Goal: Task Accomplishment & Management: Manage account settings

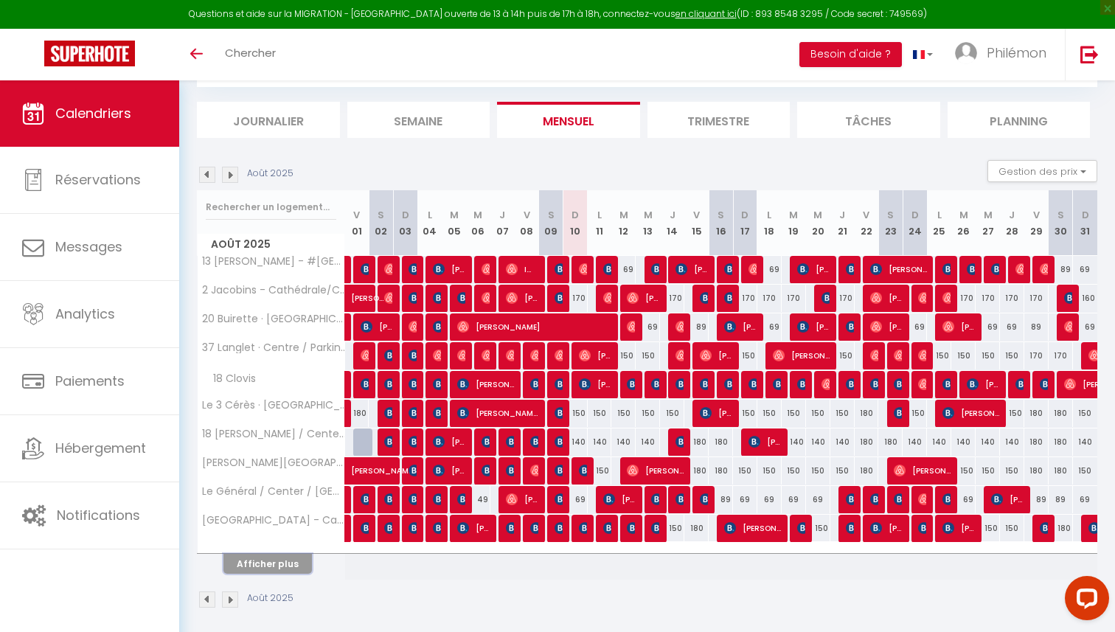
click at [290, 565] on button "Afficher plus" at bounding box center [267, 564] width 88 height 20
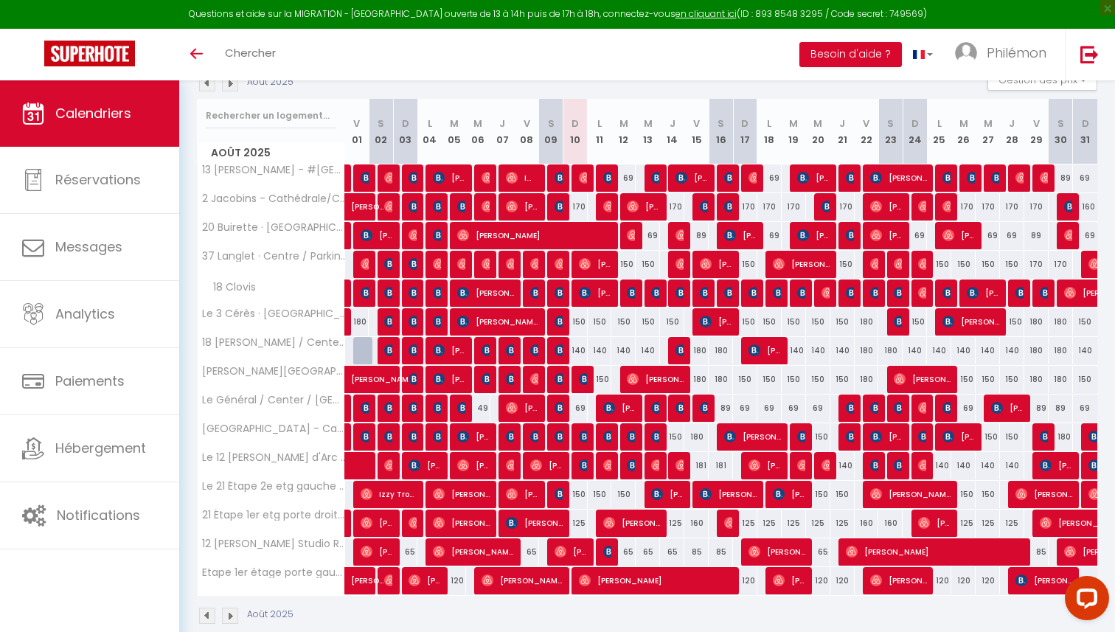
scroll to position [196, 0]
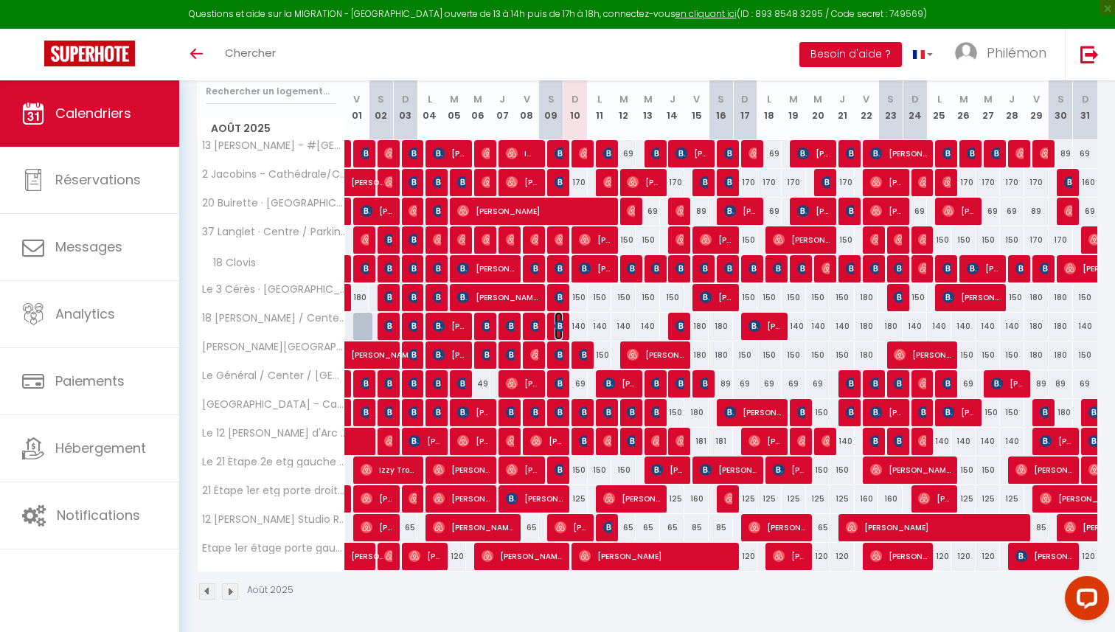
click at [559, 327] on img at bounding box center [561, 326] width 12 height 12
select select "OK"
select select "KO"
select select "0"
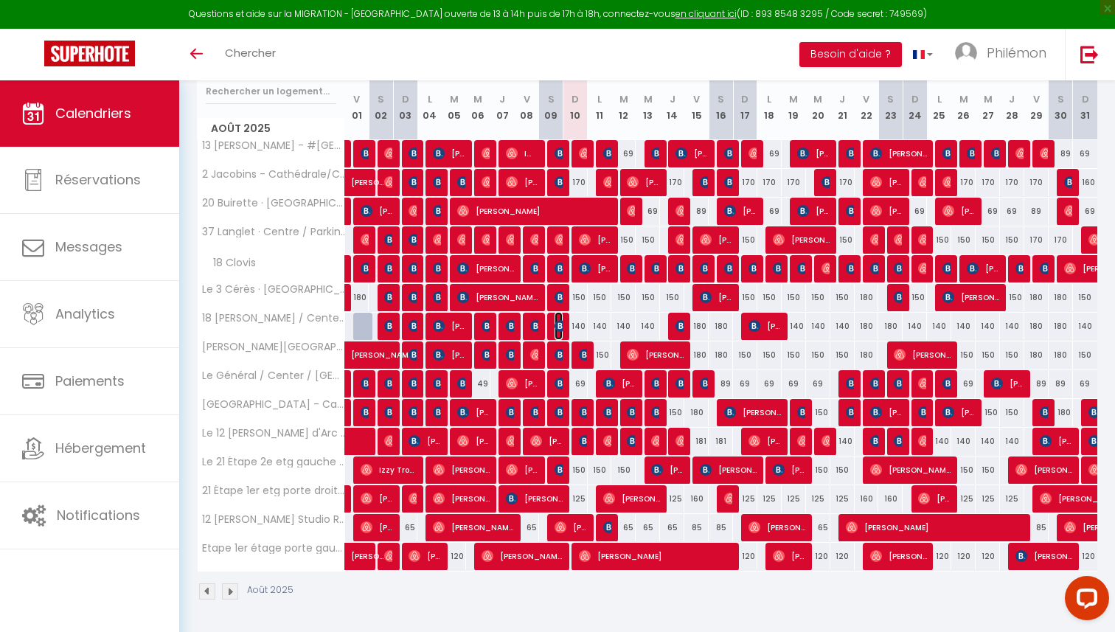
select select "1"
select select
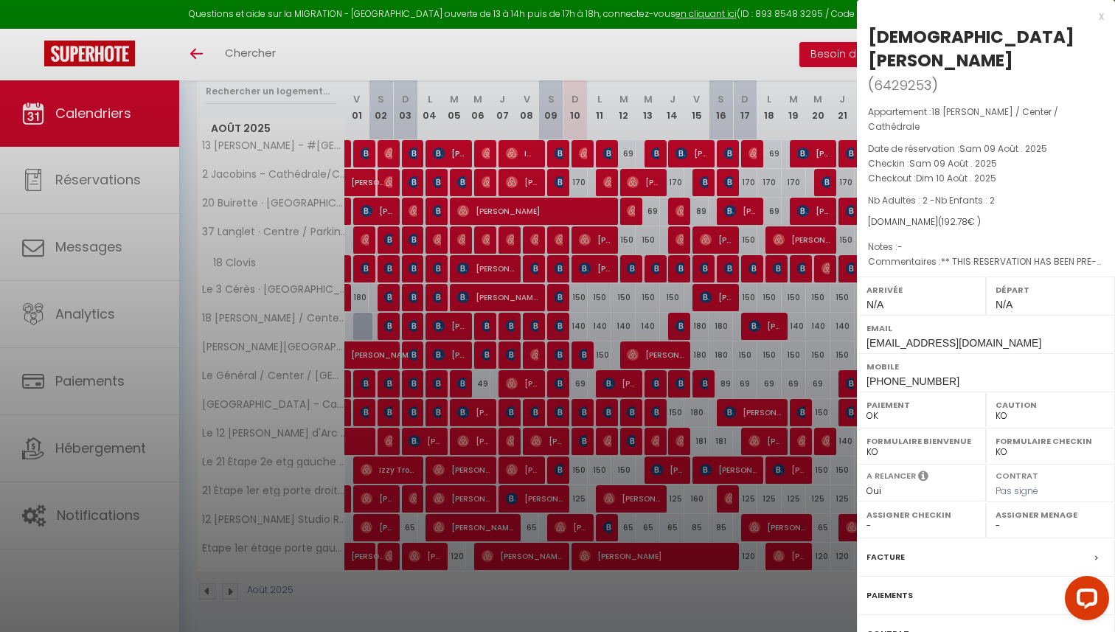
click at [578, 325] on div at bounding box center [557, 316] width 1115 height 632
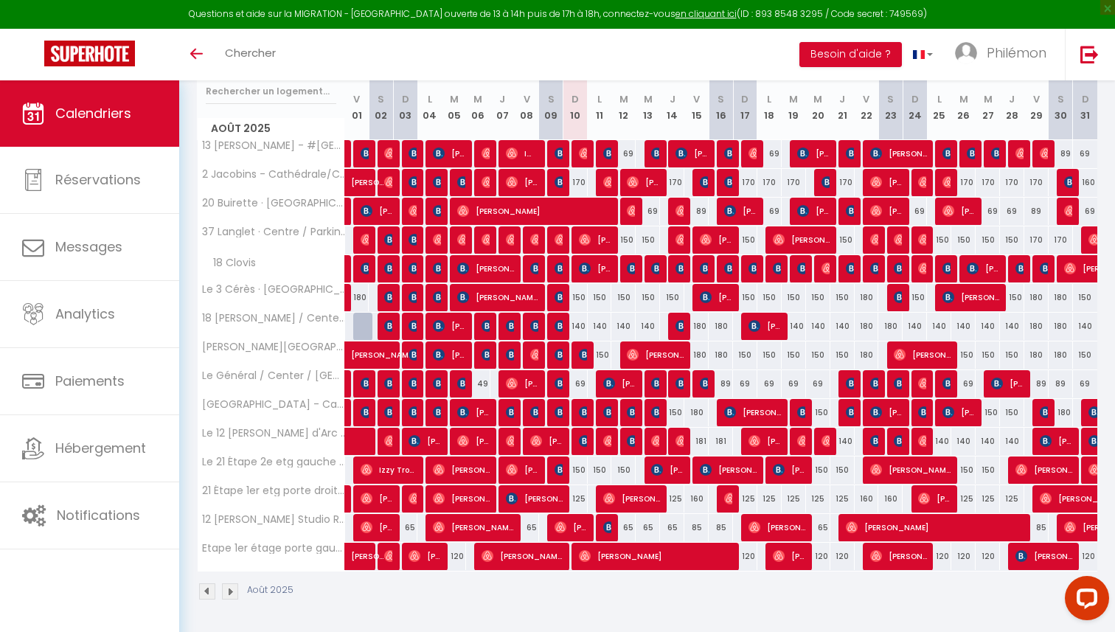
click at [580, 178] on div "170" at bounding box center [575, 182] width 24 height 27
type input "170"
type input "Dim 10 Août 2025"
type input "Lun 11 Août 2025"
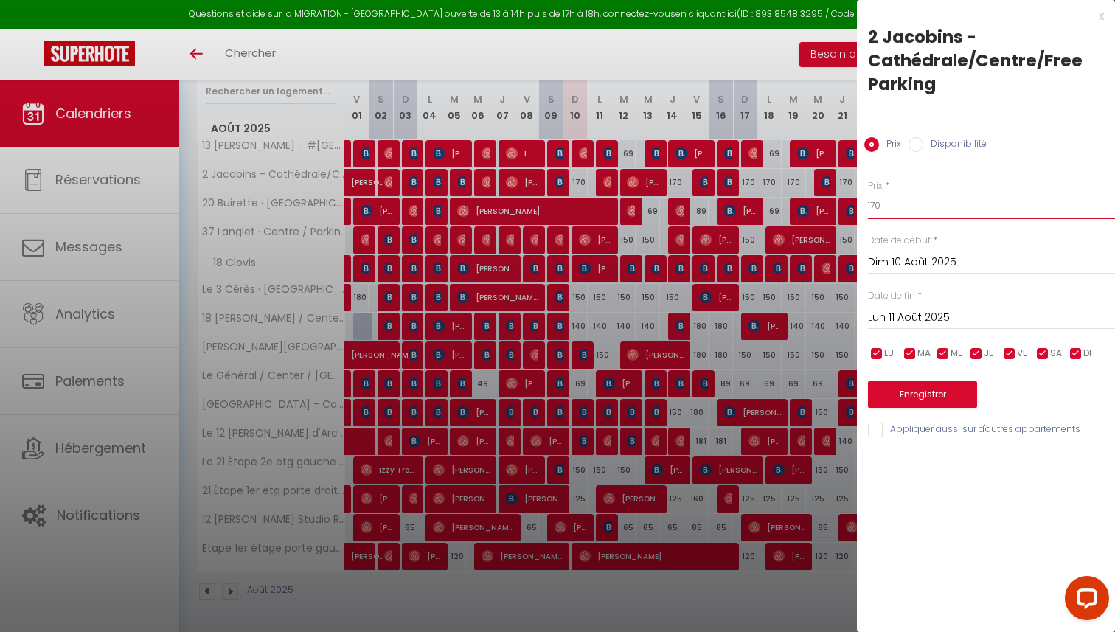
click at [906, 208] on input "170" at bounding box center [991, 205] width 247 height 27
type input "80"
click at [937, 394] on button "Enregistrer" at bounding box center [922, 394] width 109 height 27
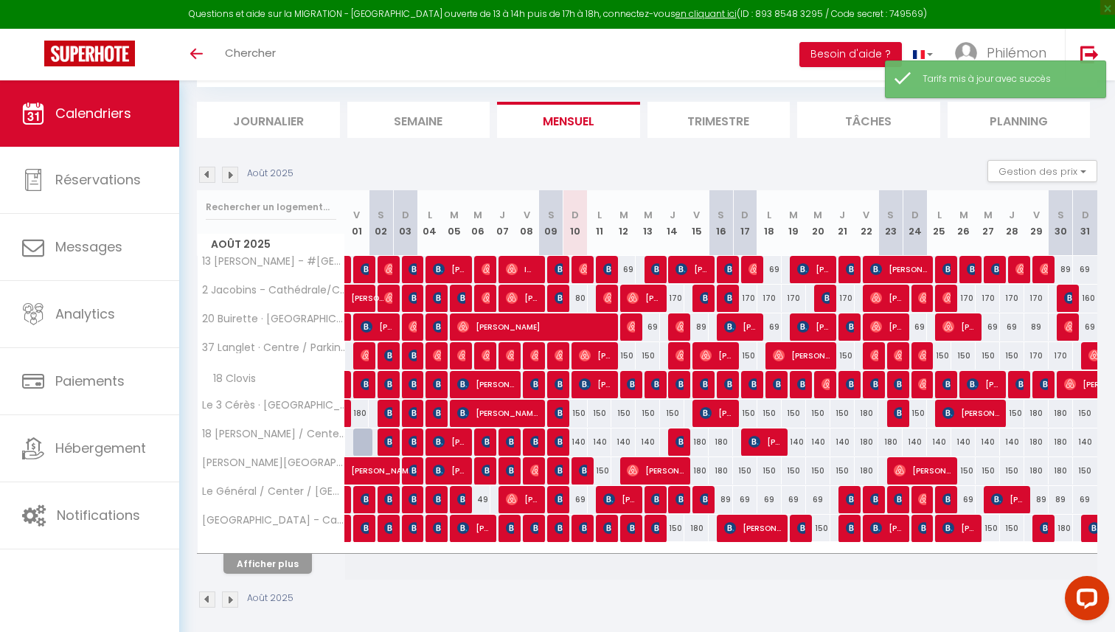
scroll to position [88, 0]
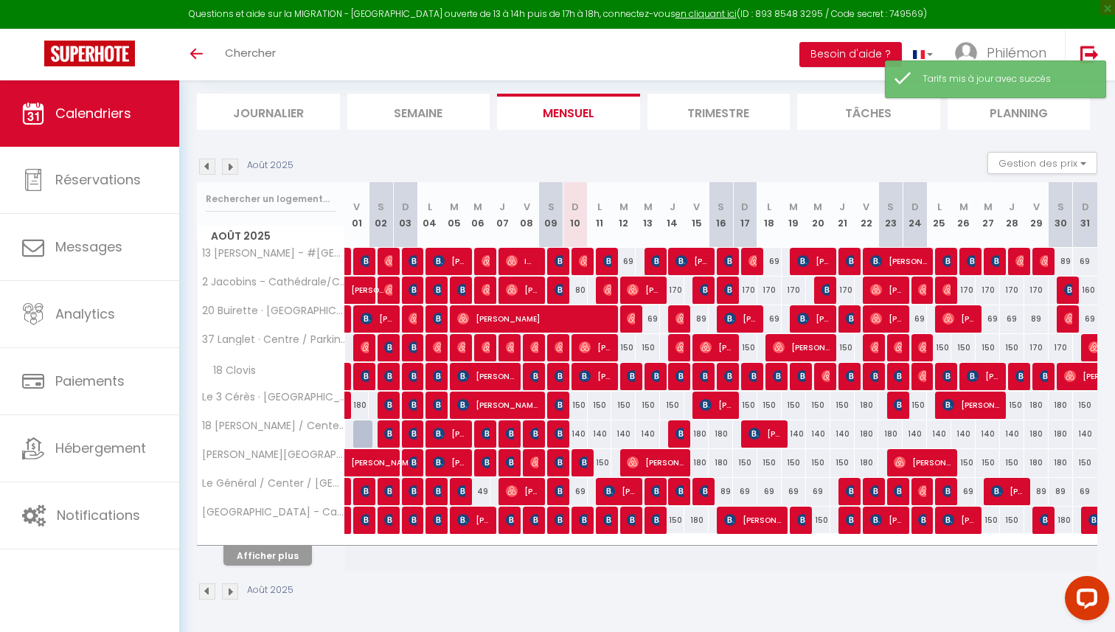
click at [576, 403] on div "150" at bounding box center [575, 405] width 24 height 27
type input "150"
type input "Dim 10 Août 2025"
type input "Lun 11 Août 2025"
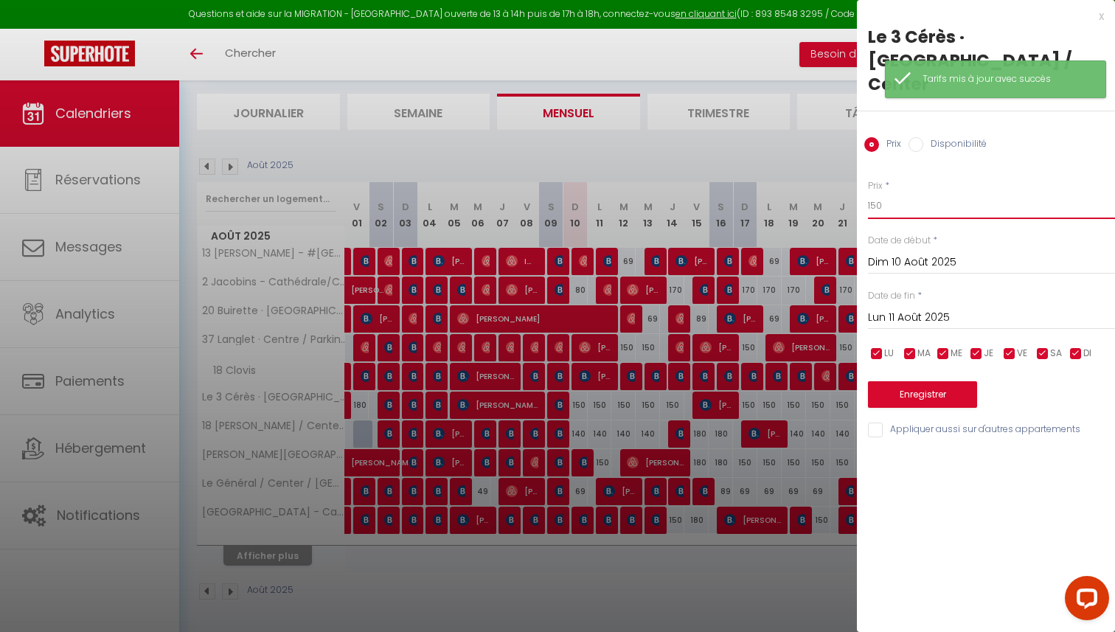
click at [903, 195] on input "150" at bounding box center [991, 205] width 247 height 27
type input "70"
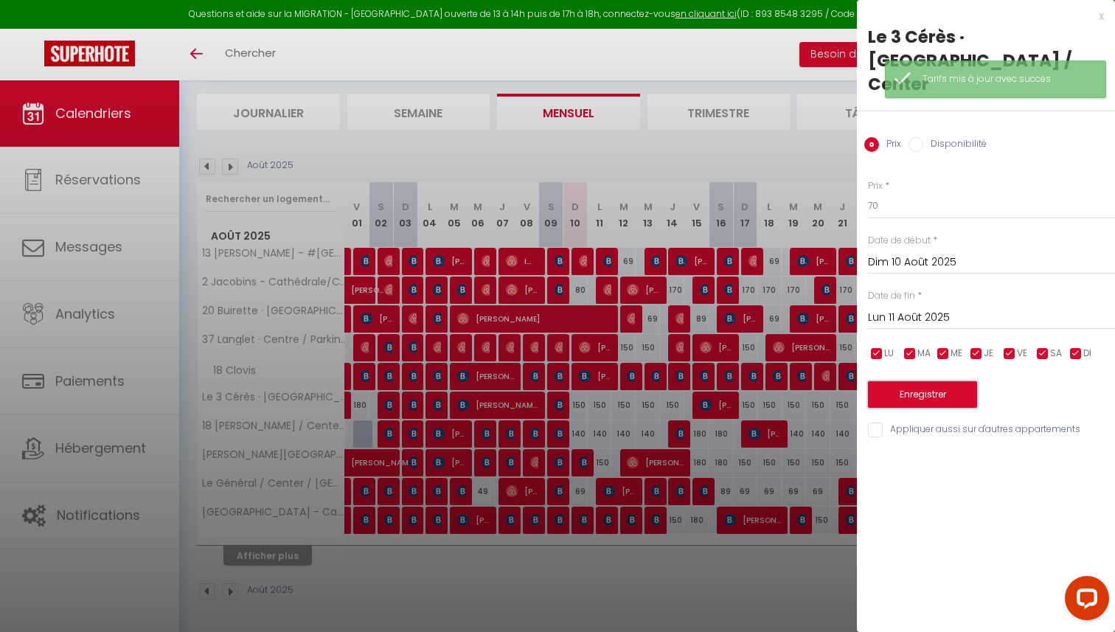
click at [906, 381] on button "Enregistrer" at bounding box center [922, 394] width 109 height 27
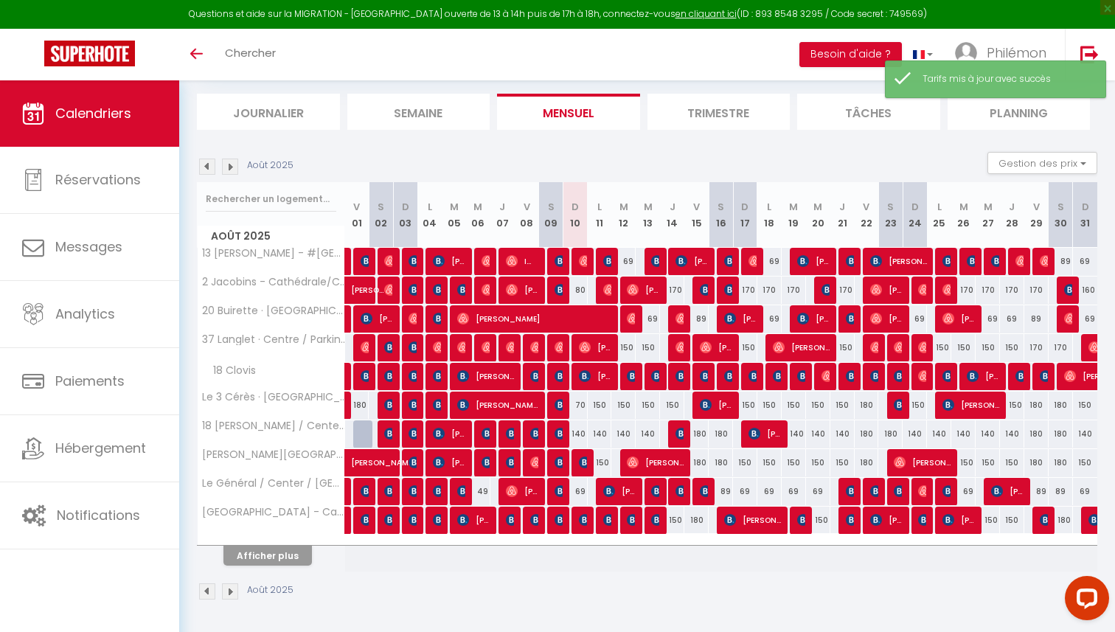
click at [581, 435] on div "140" at bounding box center [575, 433] width 24 height 27
type input "140"
type input "Dim 10 Août 2025"
type input "Lun 11 Août 2025"
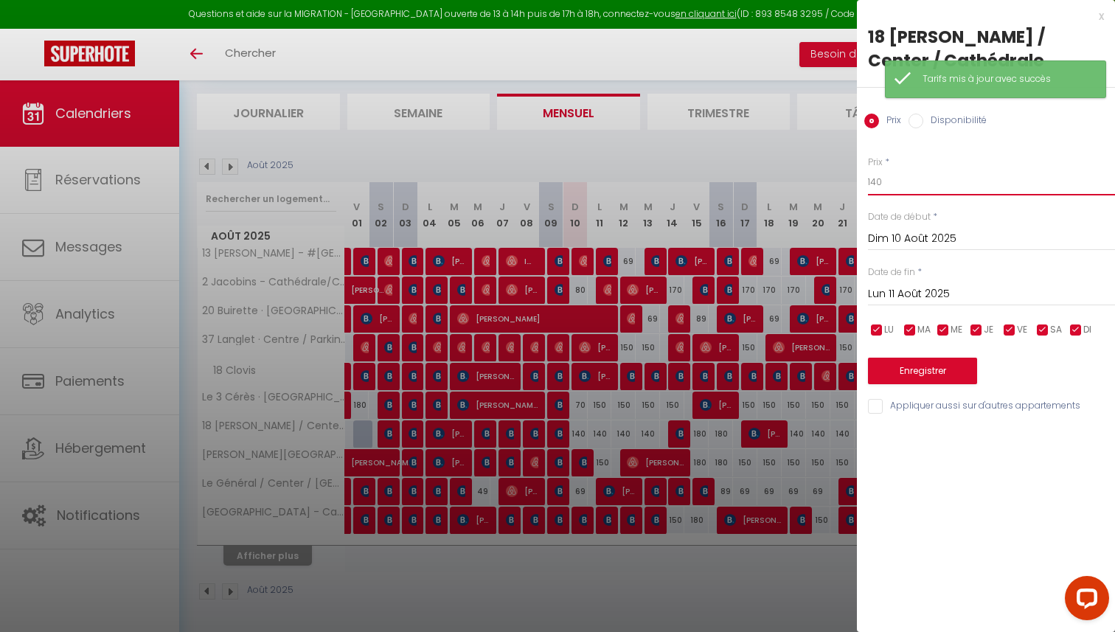
click at [934, 177] on input "140" at bounding box center [991, 182] width 247 height 27
type input "70"
click at [901, 374] on button "Enregistrer" at bounding box center [922, 371] width 109 height 27
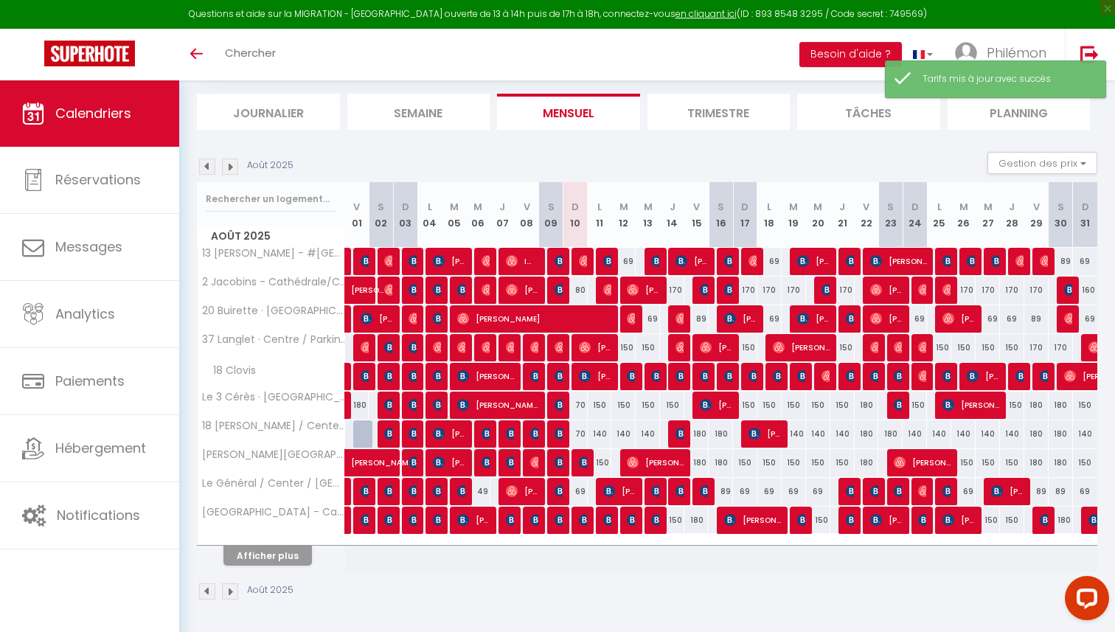
click at [582, 493] on div "69" at bounding box center [575, 491] width 24 height 27
type input "69"
type input "Dim 10 Août 2025"
type input "Lun 11 Août 2025"
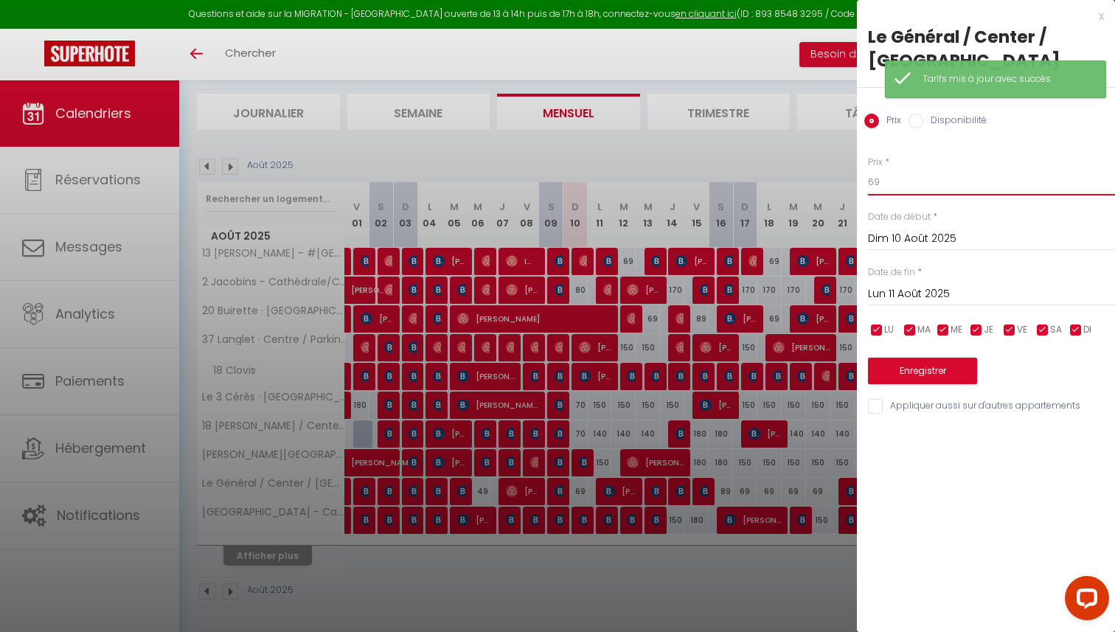
click at [900, 181] on input "69" at bounding box center [991, 182] width 247 height 27
type input "2"
type input "3"
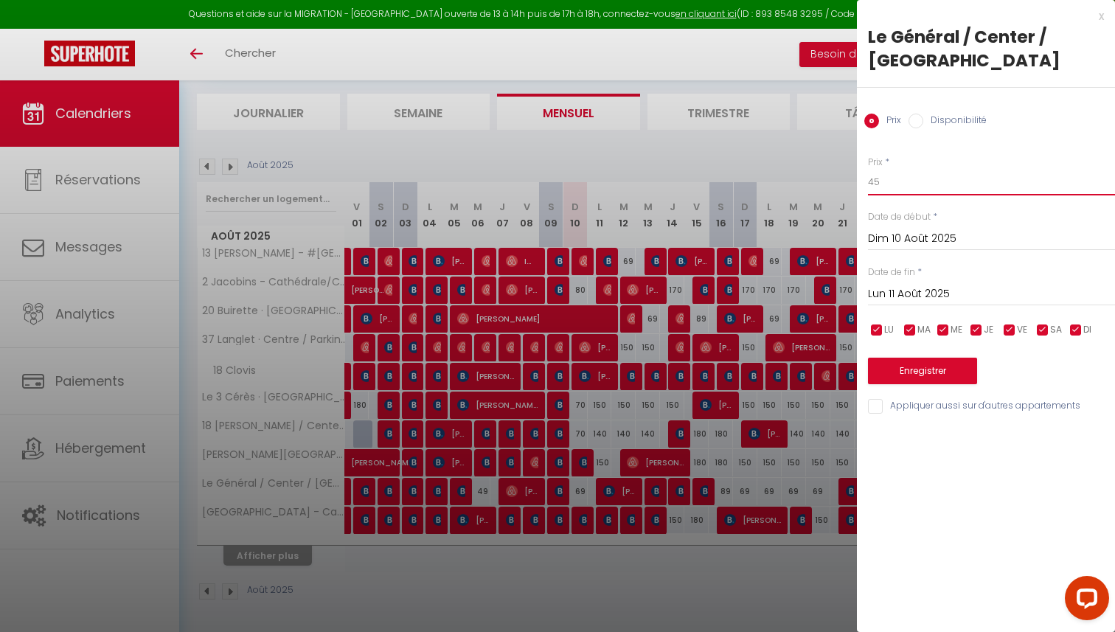
type input "45"
click at [921, 369] on button "Enregistrer" at bounding box center [922, 371] width 109 height 27
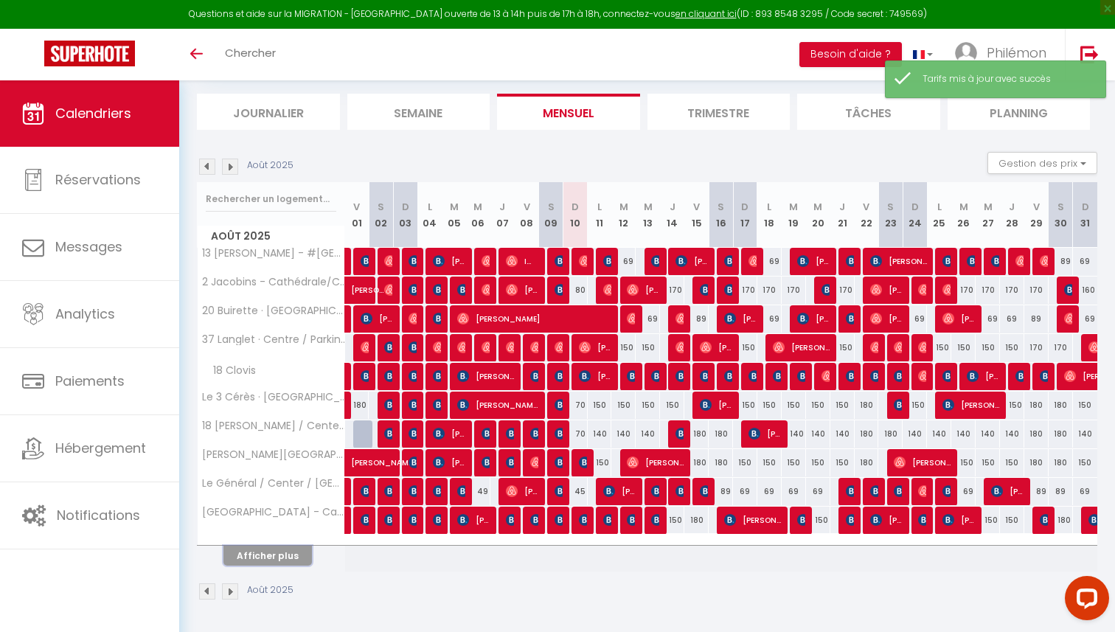
click at [283, 557] on button "Afficher plus" at bounding box center [267, 556] width 88 height 20
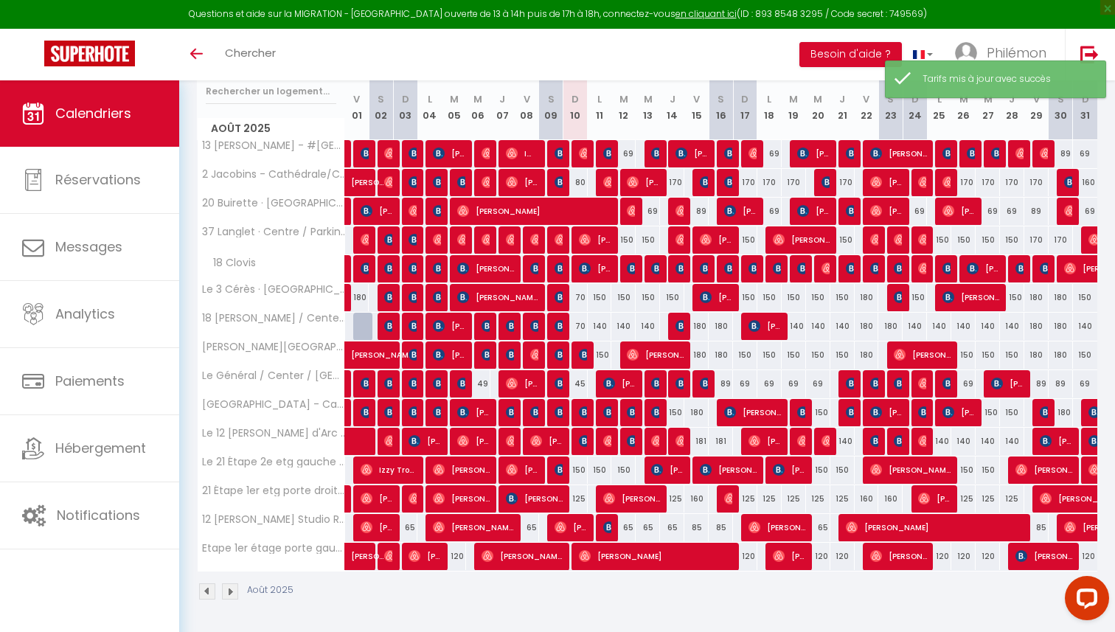
scroll to position [195, 0]
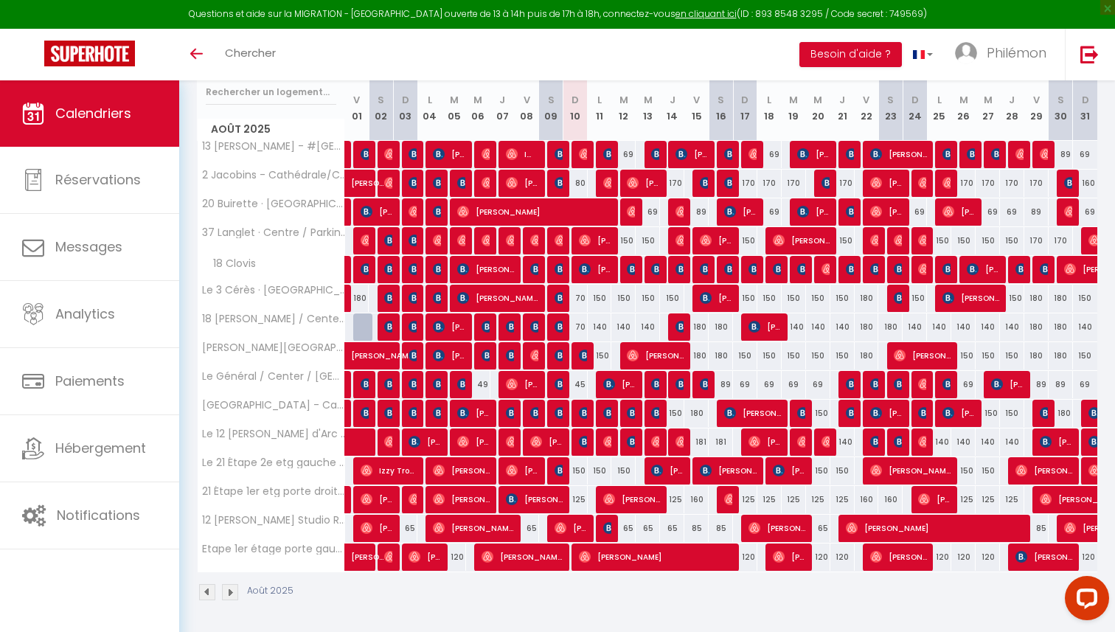
click at [583, 468] on div "150" at bounding box center [575, 470] width 24 height 27
type input "150"
type input "Dim 10 Août 2025"
type input "Lun 11 Août 2025"
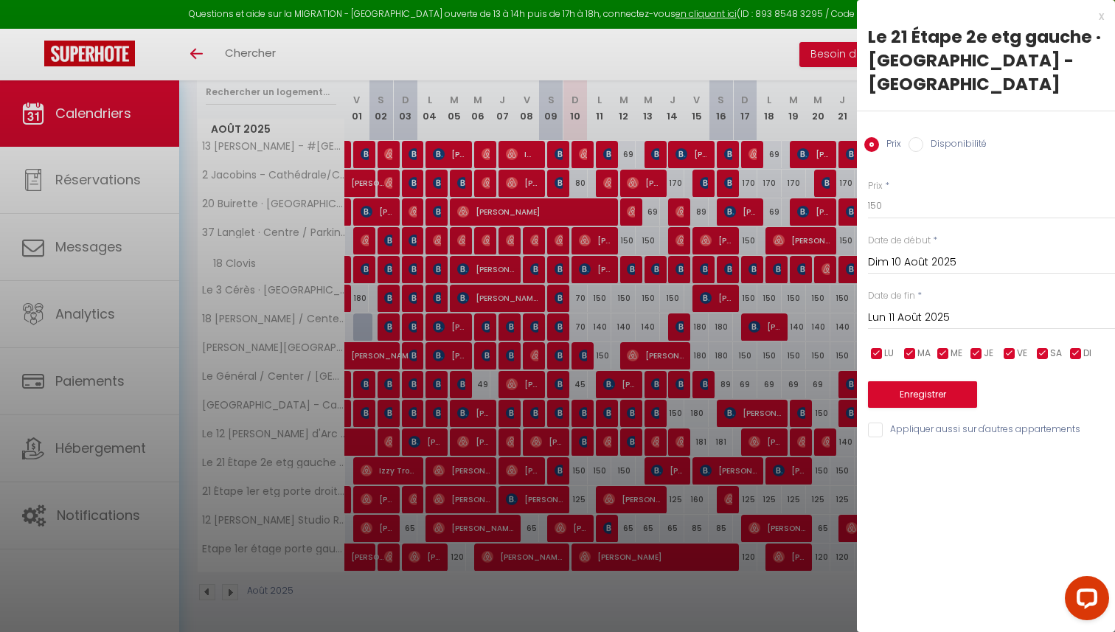
click at [877, 226] on div "Prix * 150 Statut * Disponible Indisponible Date de début * Dim 10 Août 2025 < …" at bounding box center [986, 300] width 258 height 279
click at [877, 213] on input "150" at bounding box center [991, 205] width 247 height 27
type input "70"
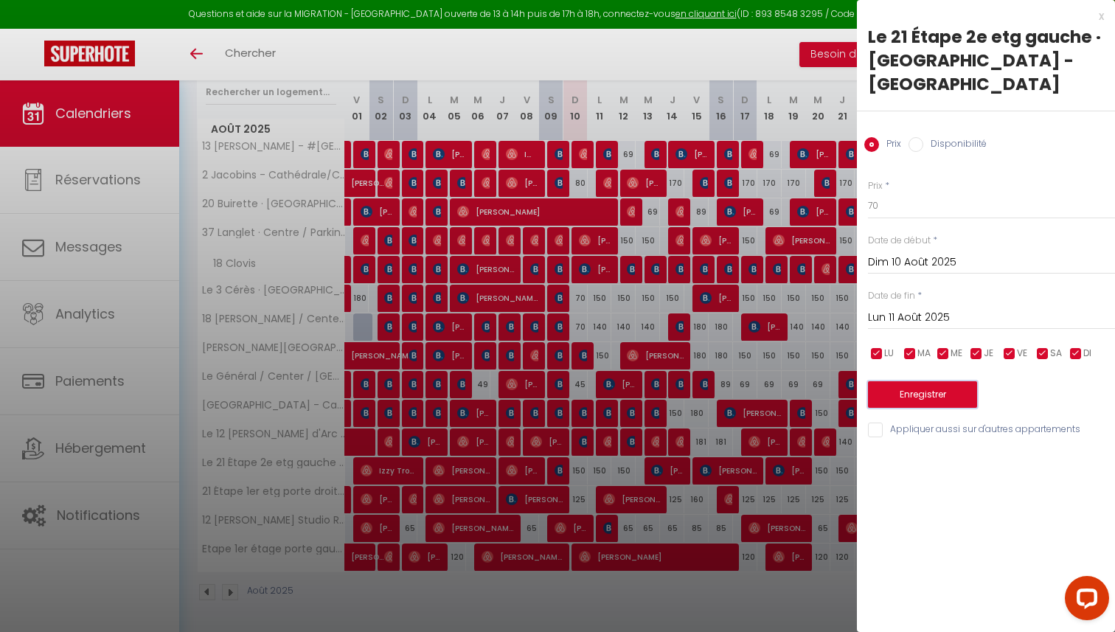
click at [923, 394] on button "Enregistrer" at bounding box center [922, 394] width 109 height 27
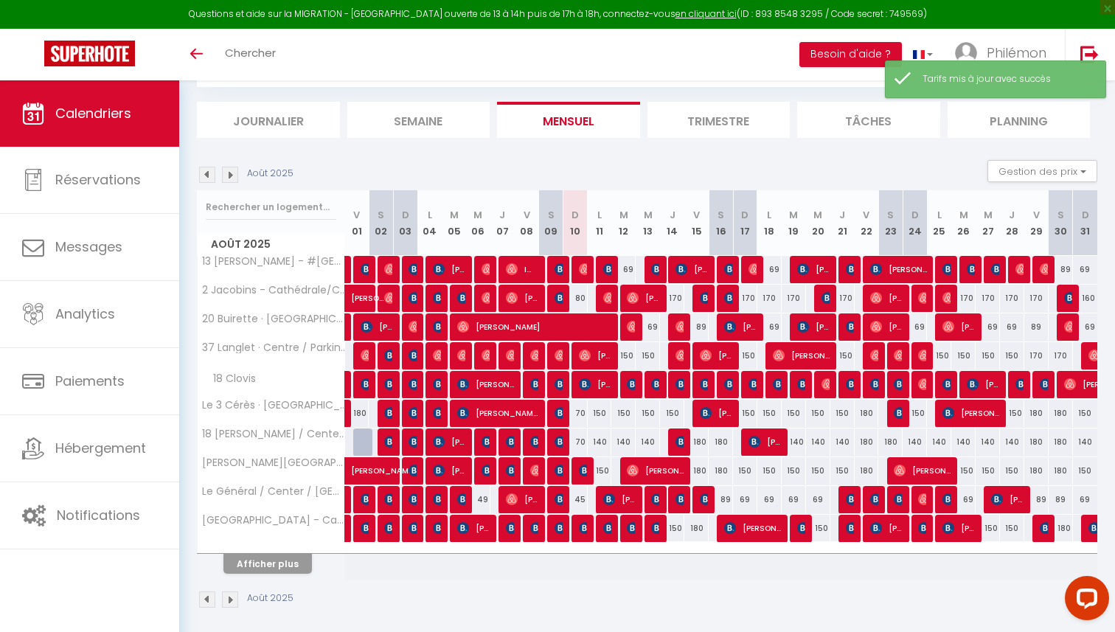
scroll to position [88, 0]
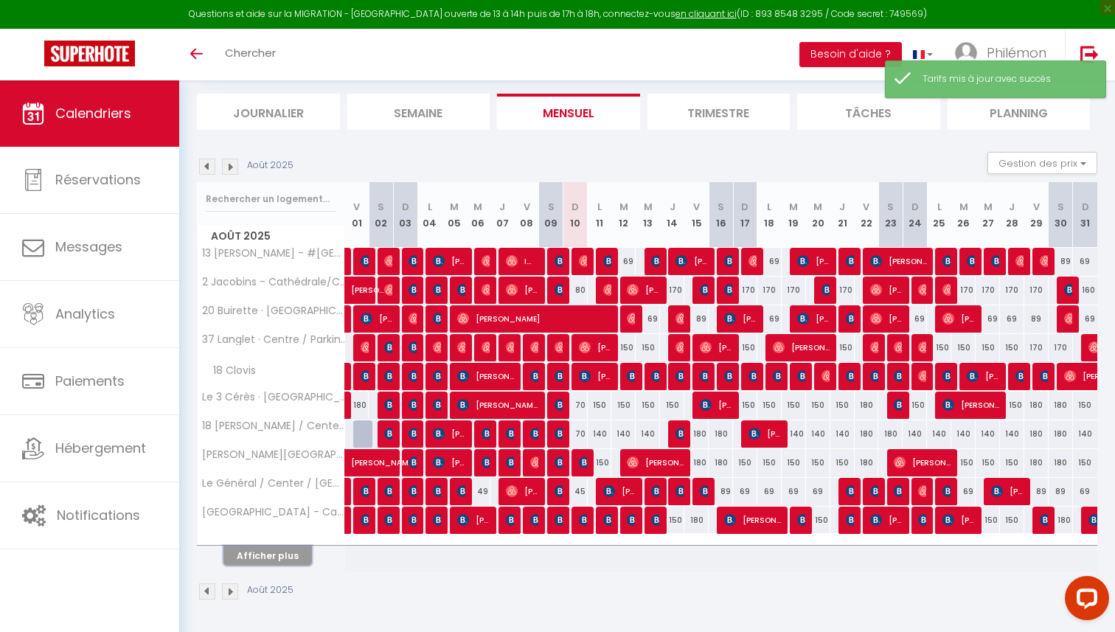
click at [261, 563] on button "Afficher plus" at bounding box center [267, 556] width 88 height 20
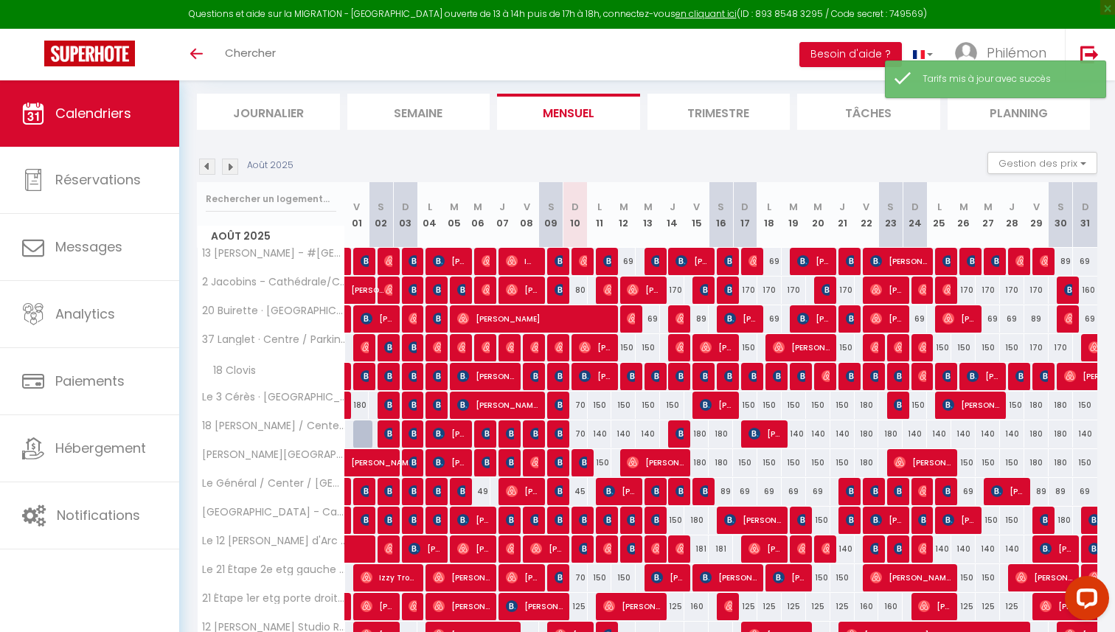
scroll to position [196, 0]
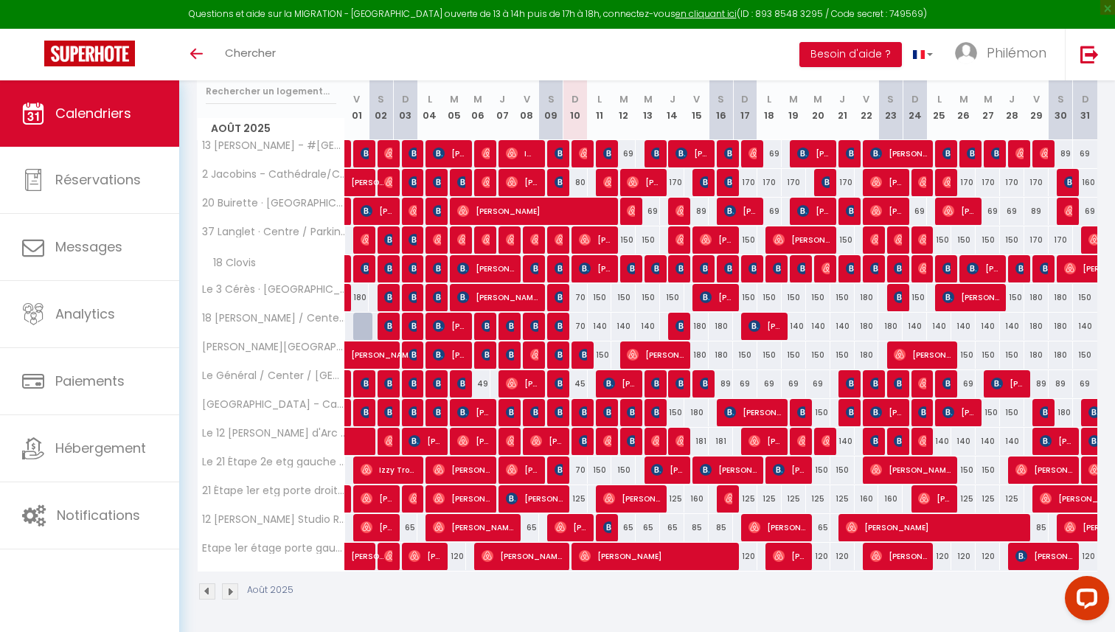
click at [580, 497] on div "125" at bounding box center [575, 498] width 24 height 27
type input "125"
type input "Dim 10 Août 2025"
type input "Lun 11 Août 2025"
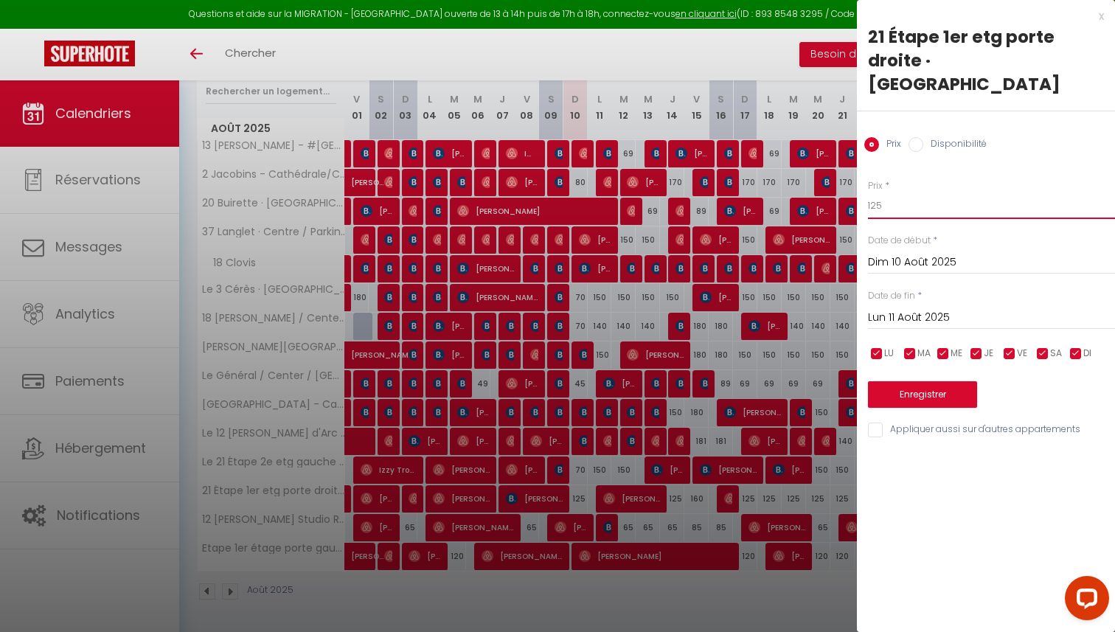
click at [922, 209] on input "125" at bounding box center [991, 205] width 247 height 27
type input "70"
click at [930, 392] on button "Enregistrer" at bounding box center [922, 394] width 109 height 27
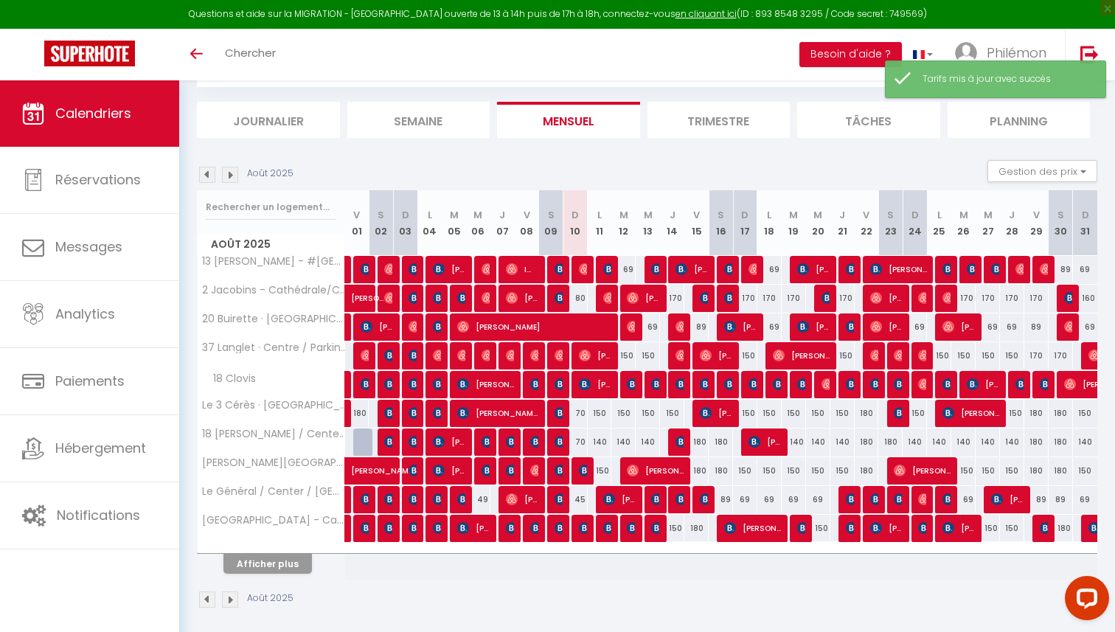
scroll to position [88, 0]
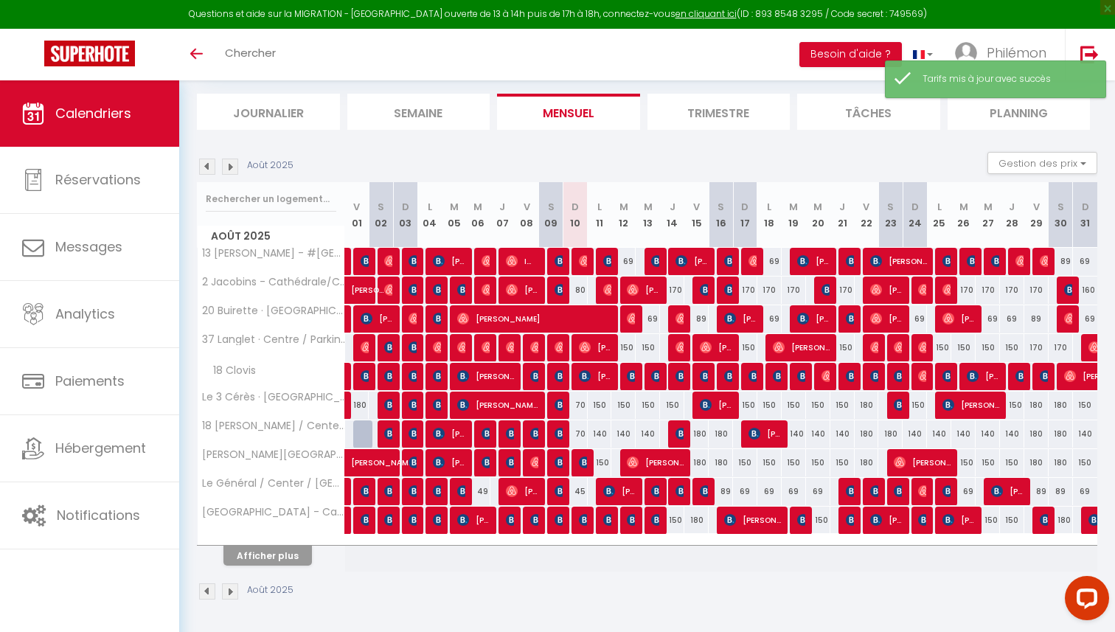
click at [600, 409] on div "150" at bounding box center [600, 405] width 24 height 27
type input "150"
type input "Lun 11 Août 2025"
type input "Mar 12 Août 2025"
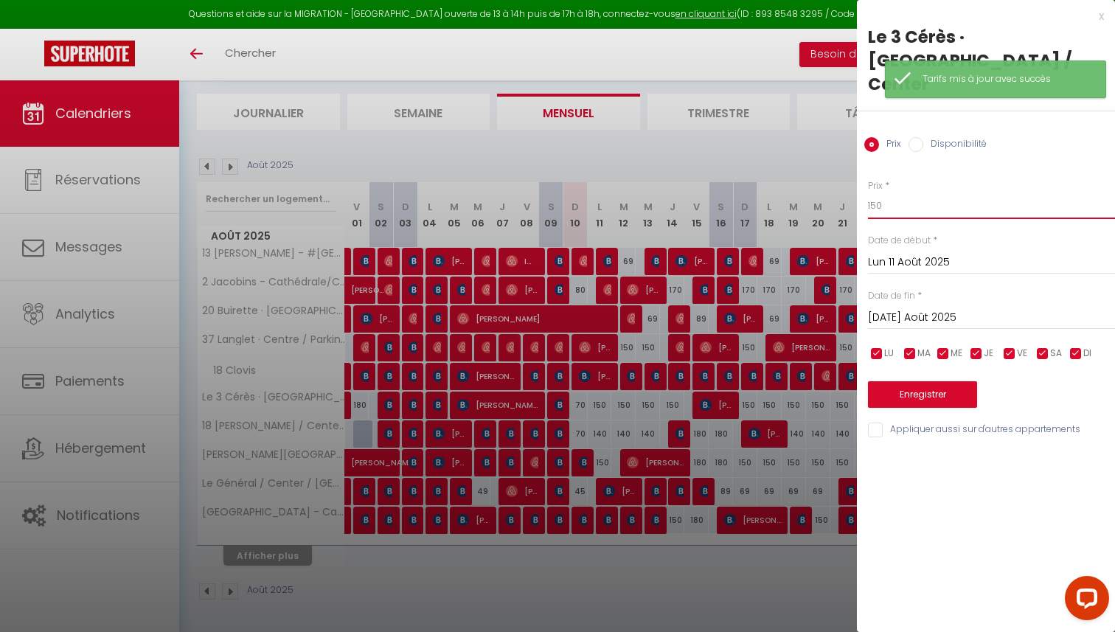
click at [918, 192] on input "150" at bounding box center [991, 205] width 247 height 27
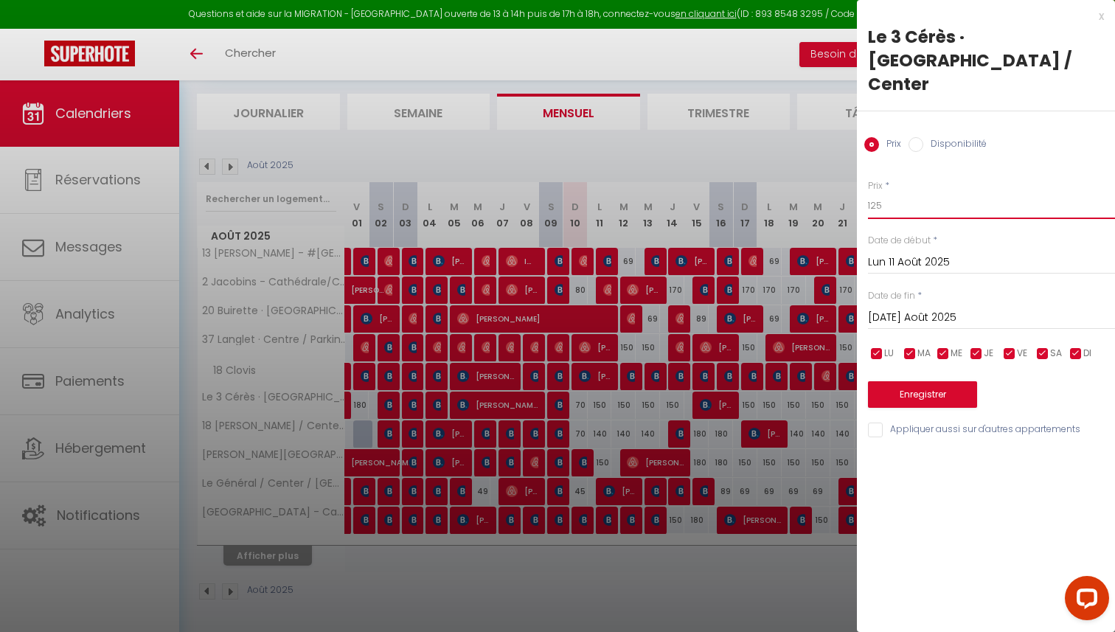
type input "125"
click at [915, 308] on input "Mar 12 Août 2025" at bounding box center [991, 317] width 247 height 19
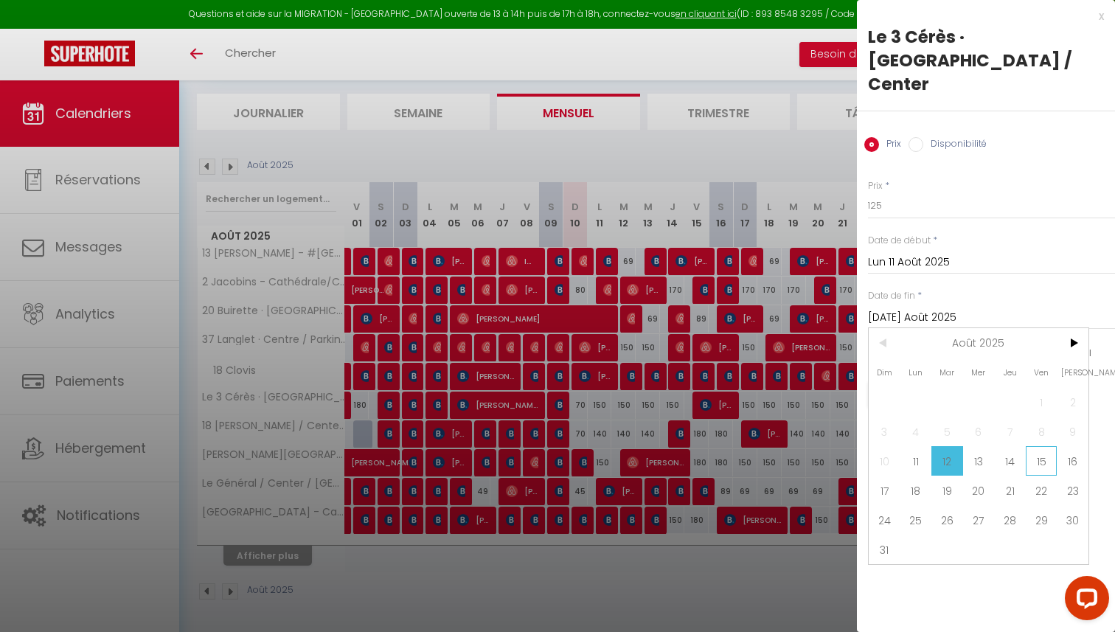
click at [1043, 446] on span "15" at bounding box center [1042, 460] width 32 height 29
type input "Ven 15 Août 2025"
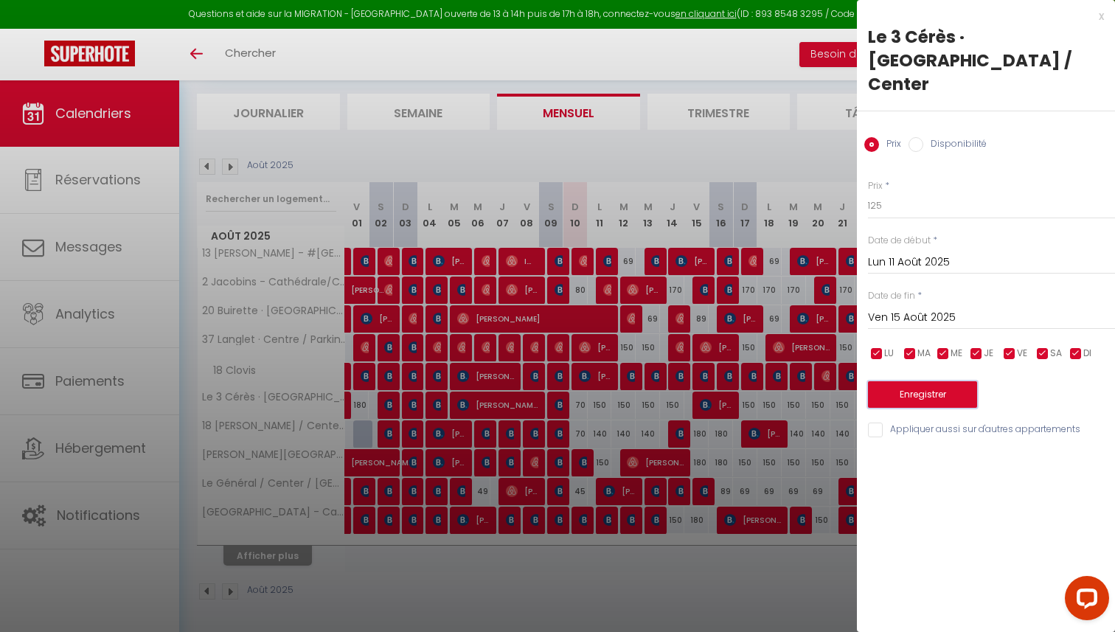
drag, startPoint x: 924, startPoint y: 376, endPoint x: 820, endPoint y: 510, distance: 169.8
click at [820, 510] on body "Questions et aide sur la MIGRATION - Salle Zoom ouverte de 13 à 14h puis de 17h…" at bounding box center [557, 312] width 1115 height 641
click at [886, 423] on input "Appliquer aussi sur d'autres appartements" at bounding box center [991, 430] width 247 height 15
checkbox input "true"
click at [927, 381] on button "Enregistrer" at bounding box center [922, 394] width 109 height 27
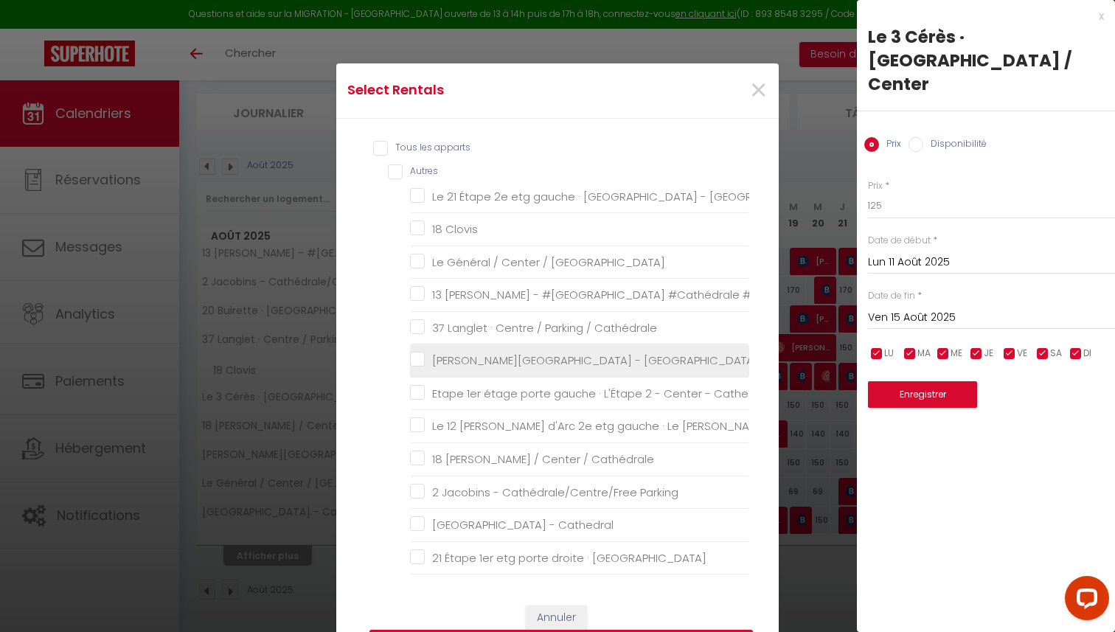
click at [484, 365] on Cathédrale "[PERSON_NAME][GEOGRAPHIC_DATA] - [GEOGRAPHIC_DATA]" at bounding box center [579, 360] width 339 height 15
checkbox Cathédrale "true"
checkbox Cathedral "false"
checkbox Clovis "false"
checkbox Park "false"
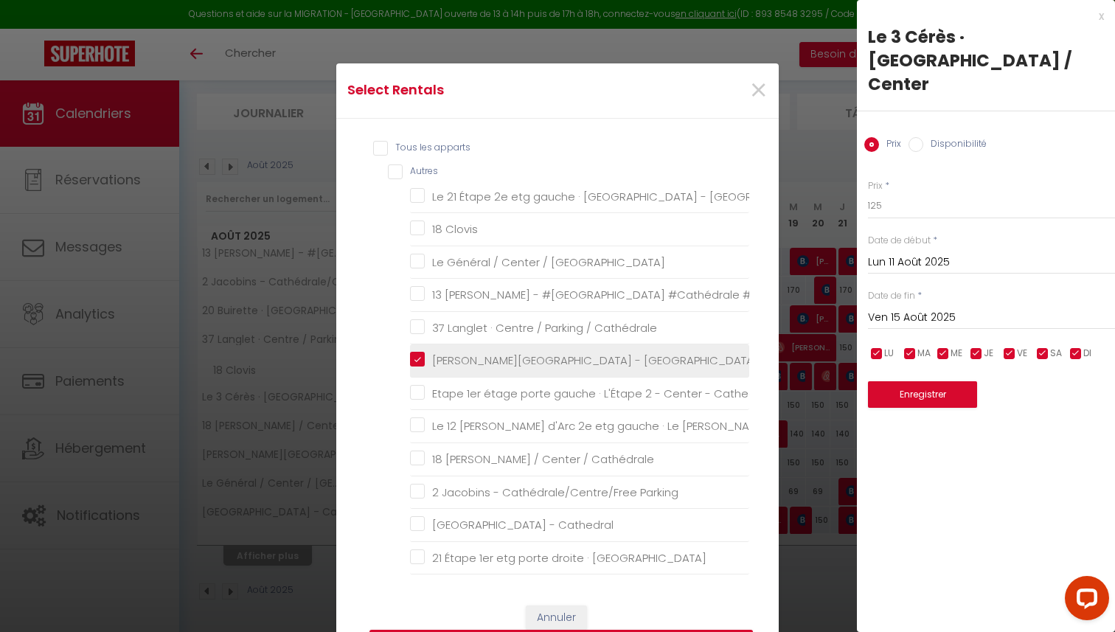
checkbox Privé "false"
checkbox Cathédrale "false"
checkbox Cathedral "false"
checkbox Center "false"
checkbox Cathédrale "false"
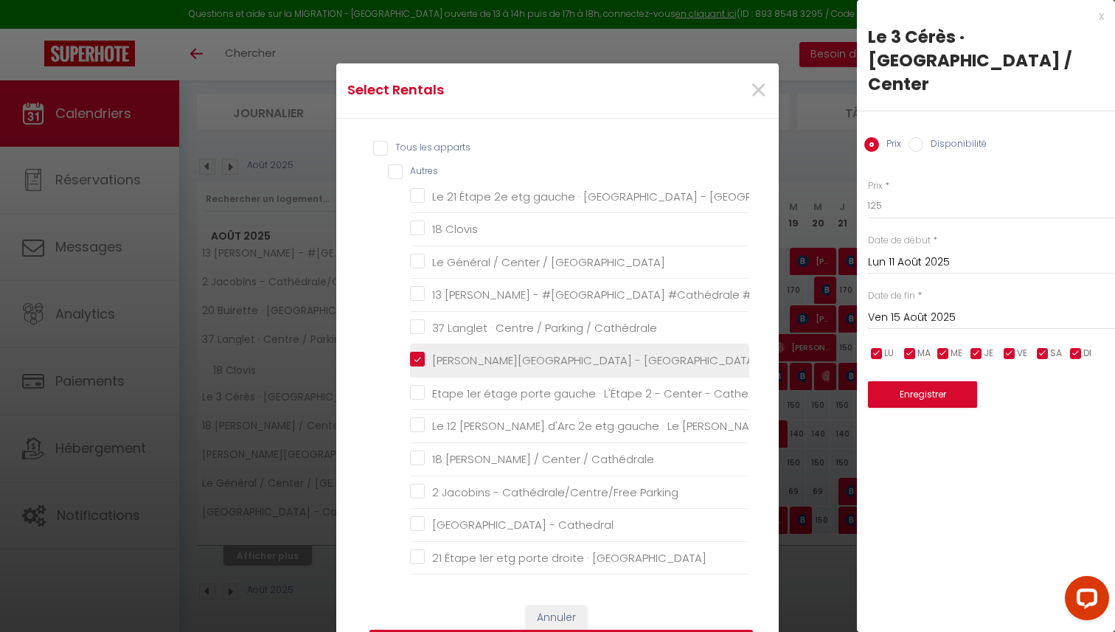
checkbox Parking "false"
checkbox Cathedral "false"
checkbox Centre "false"
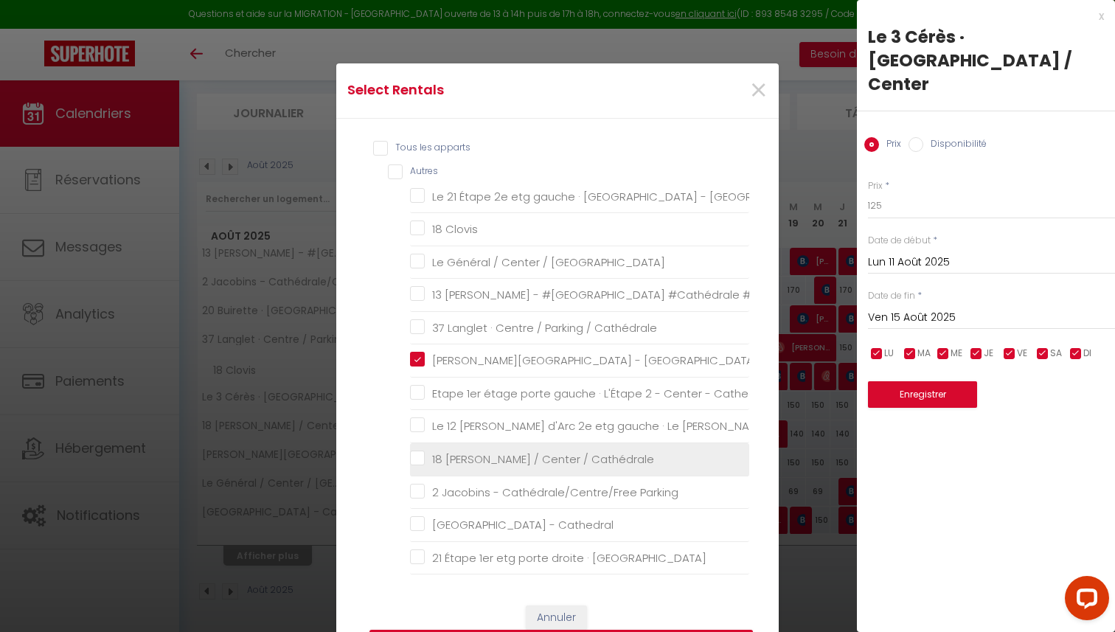
click at [451, 453] on Cathédrale "18 [PERSON_NAME] / Center / Cathédrale" at bounding box center [579, 459] width 339 height 15
checkbox Cathédrale "true"
checkbox Cathedral "false"
checkbox Clovis "false"
checkbox Park "false"
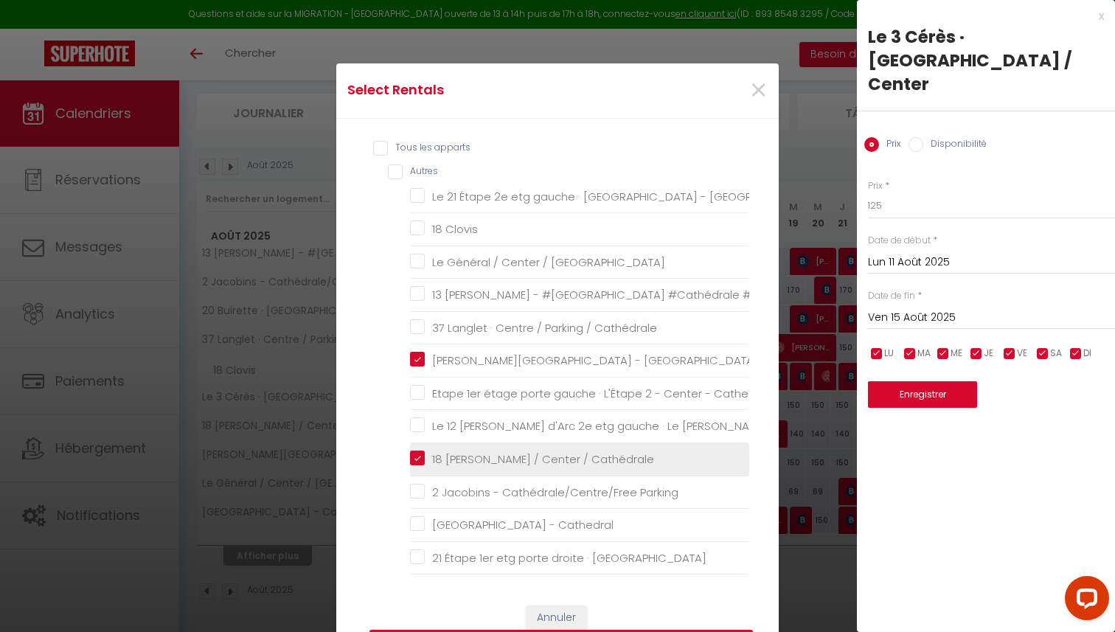
checkbox Privé "false"
checkbox Cathédrale "false"
checkbox Cathedral "false"
checkbox Center "false"
checkbox Parking "false"
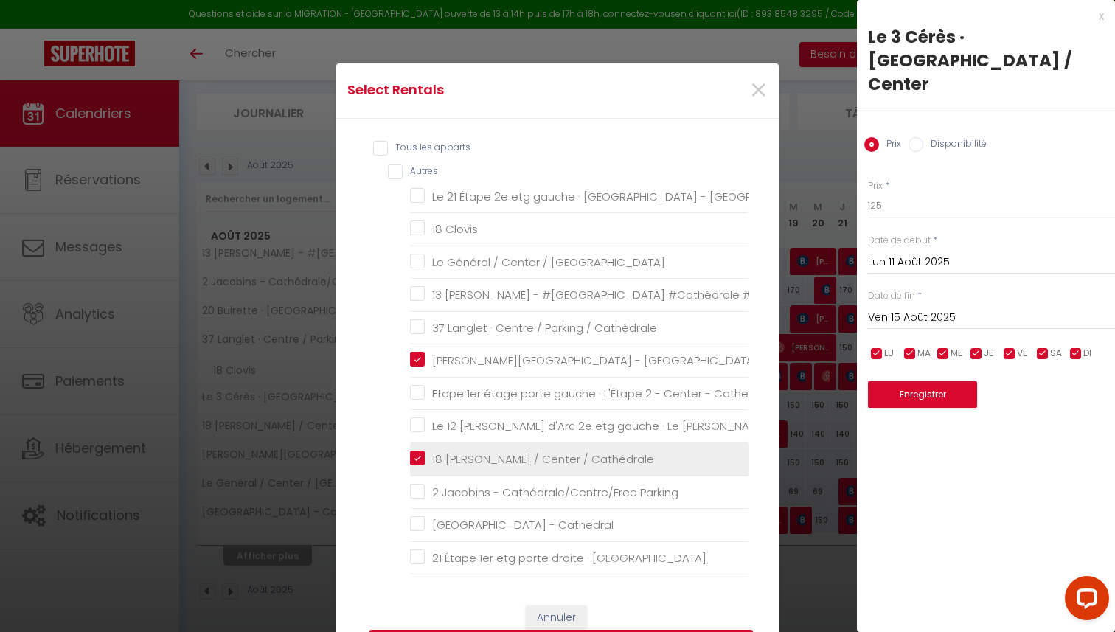
checkbox Cathedral "false"
checkbox Centre "false"
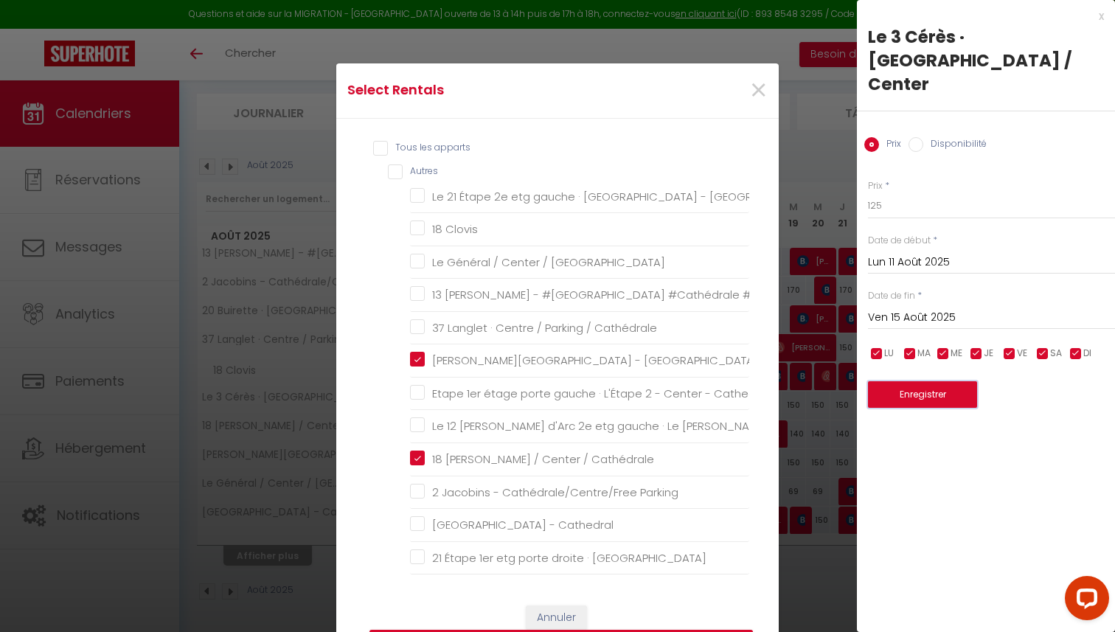
click at [899, 381] on button "Enregistrer" at bounding box center [922, 394] width 109 height 27
click at [906, 381] on button "Enregistrer" at bounding box center [922, 394] width 109 height 27
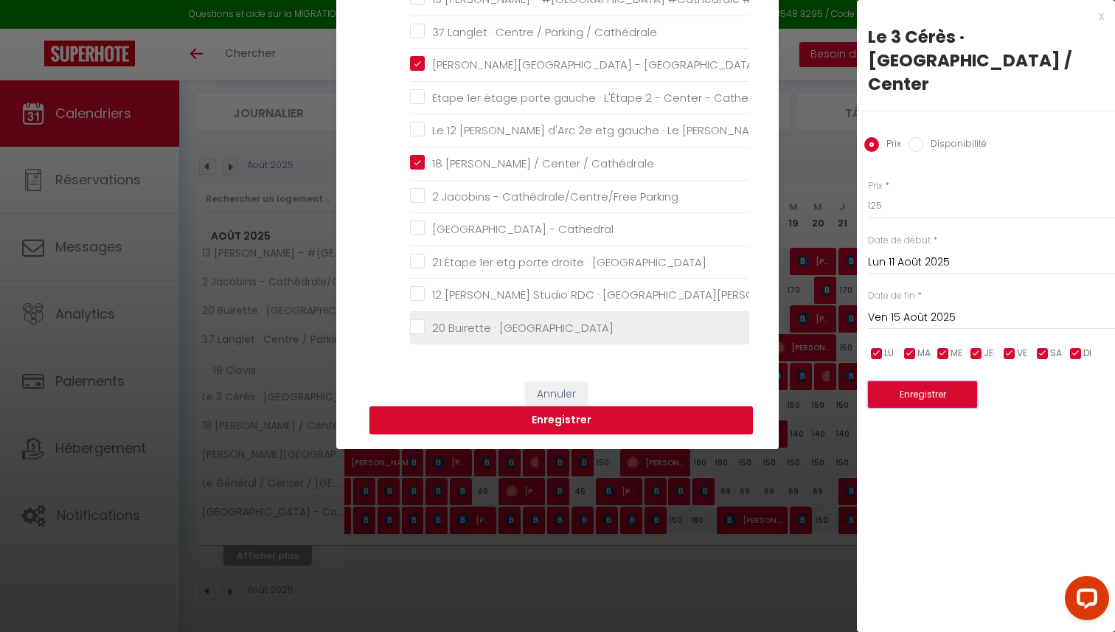
scroll to position [241, 0]
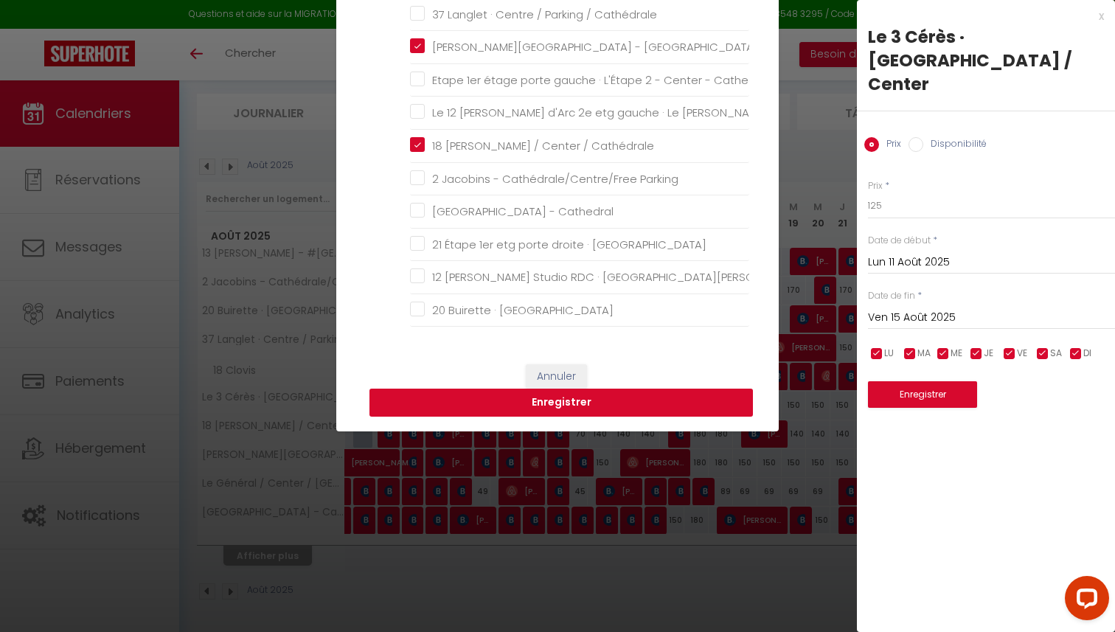
click at [618, 411] on button "Enregistrer" at bounding box center [560, 403] width 383 height 28
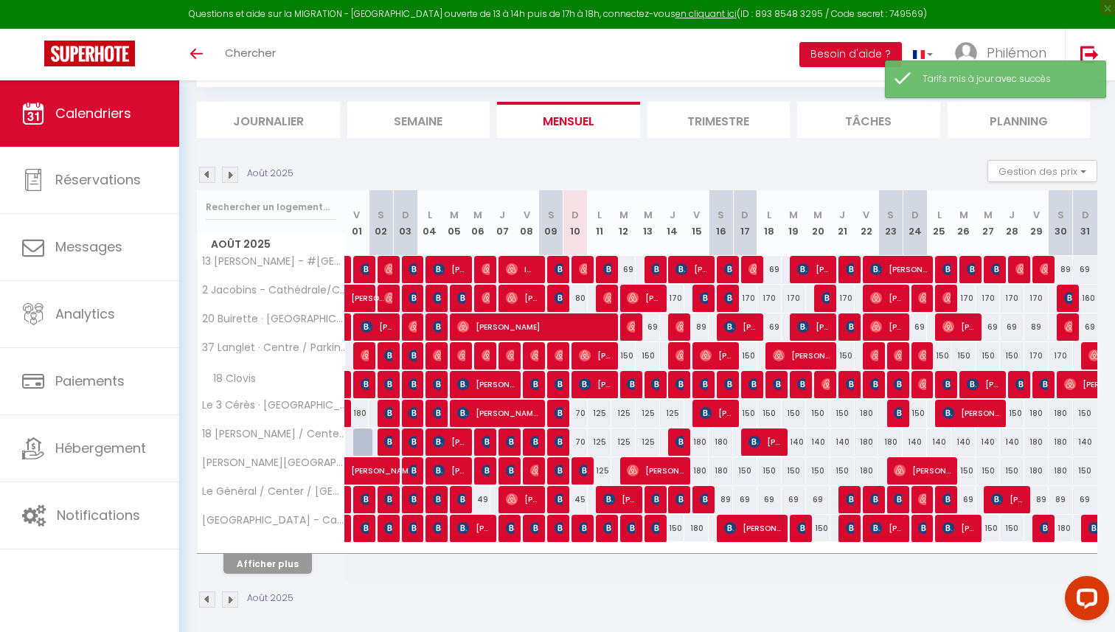
scroll to position [88, 0]
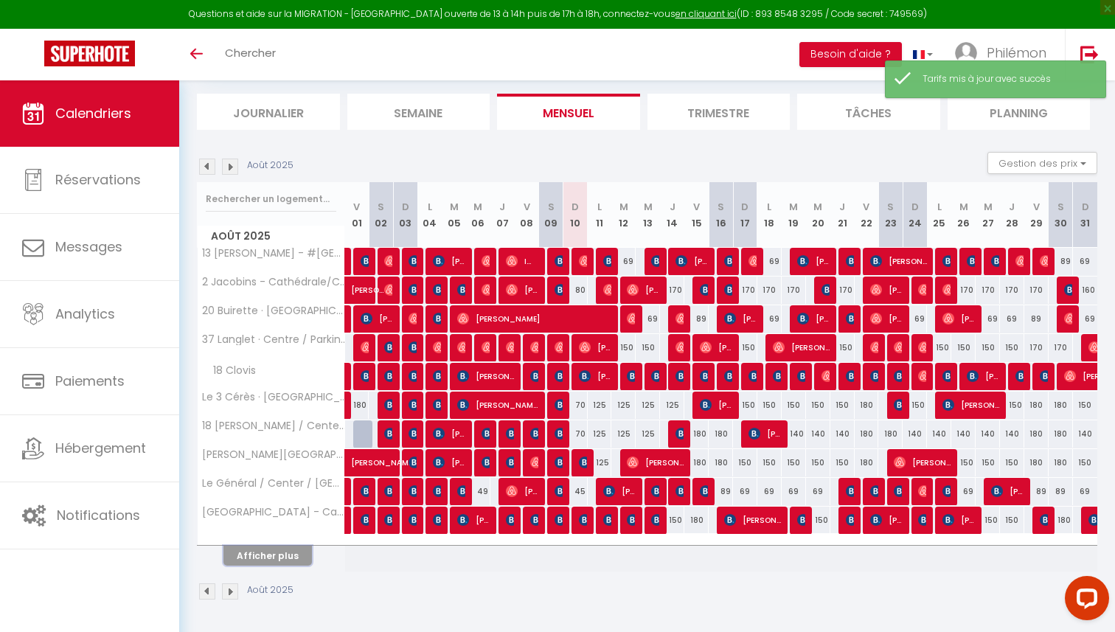
click at [291, 560] on button "Afficher plus" at bounding box center [267, 556] width 88 height 20
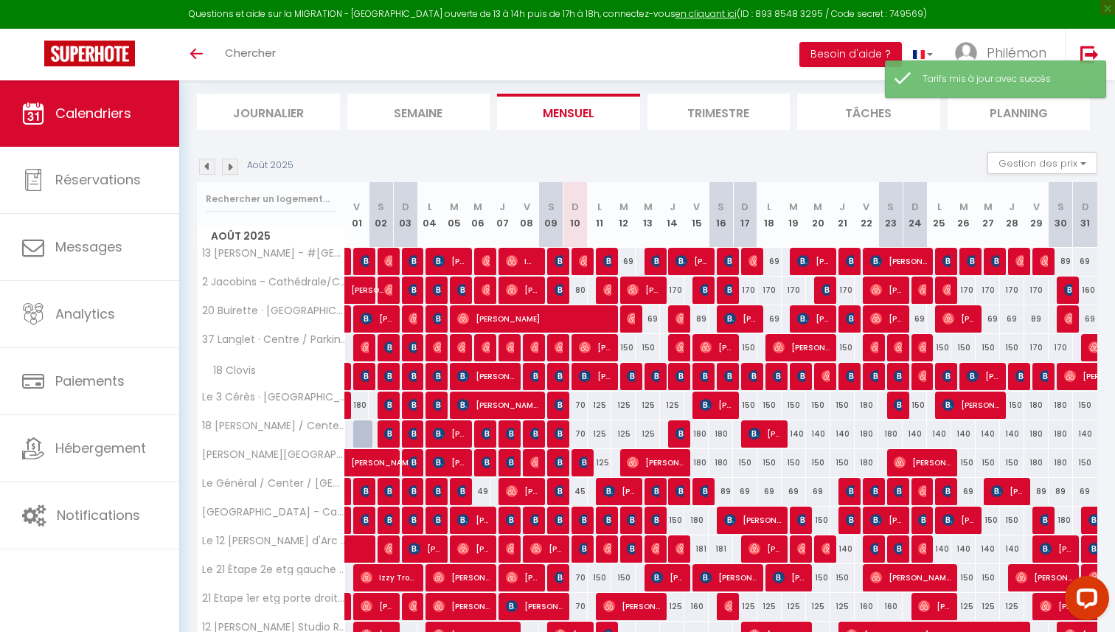
scroll to position [196, 0]
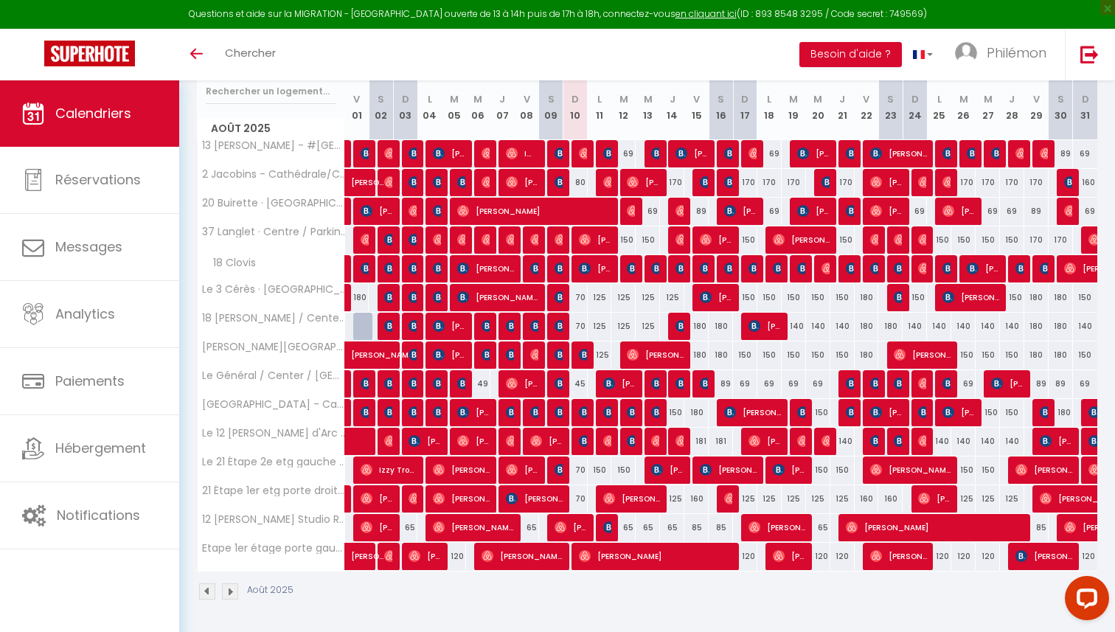
click at [601, 468] on div "150" at bounding box center [600, 469] width 24 height 27
type input "150"
type input "Lun 11 Août 2025"
type input "Mar 12 Août 2025"
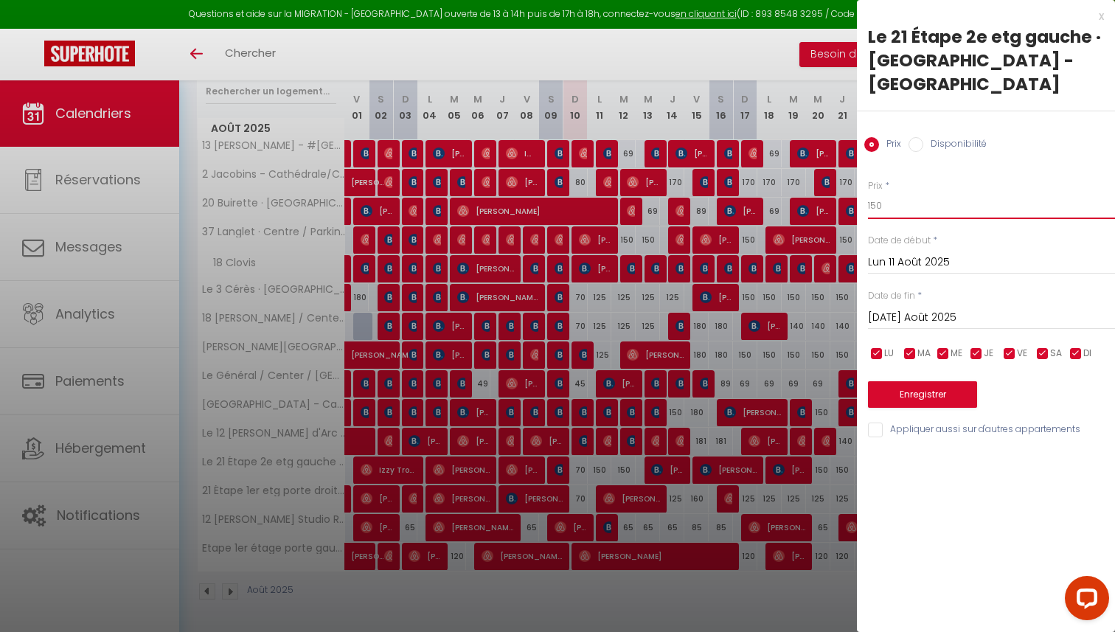
click at [914, 206] on input "150" at bounding box center [991, 205] width 247 height 27
type input "125"
click at [904, 326] on input "Mar 12 Août 2025" at bounding box center [991, 317] width 247 height 19
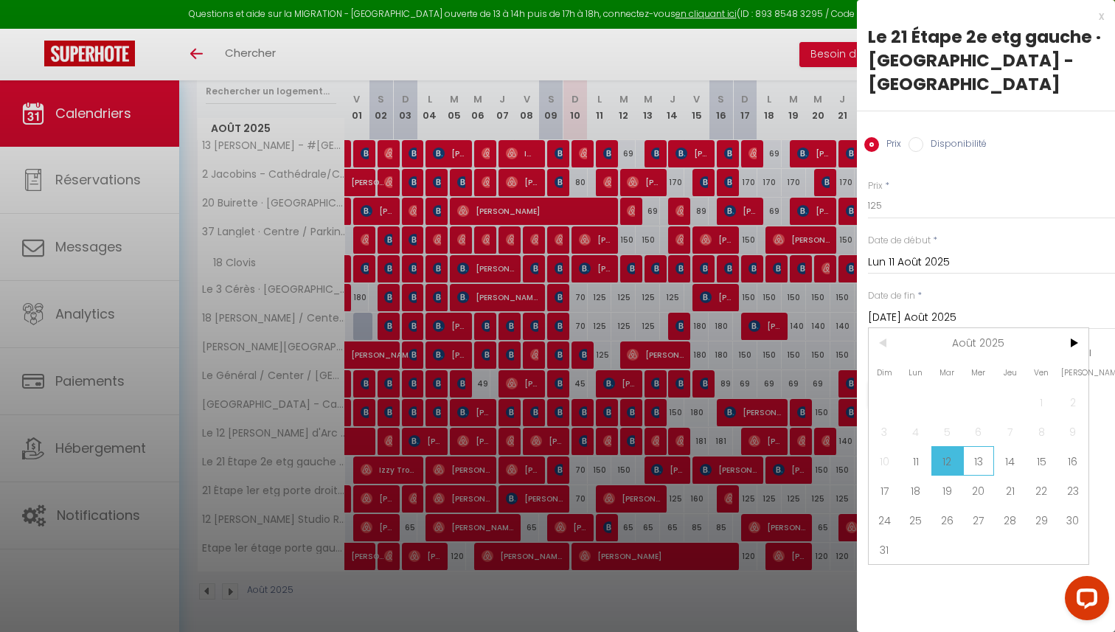
click at [981, 453] on span "13" at bounding box center [979, 460] width 32 height 29
type input "Mer 13 Août 2025"
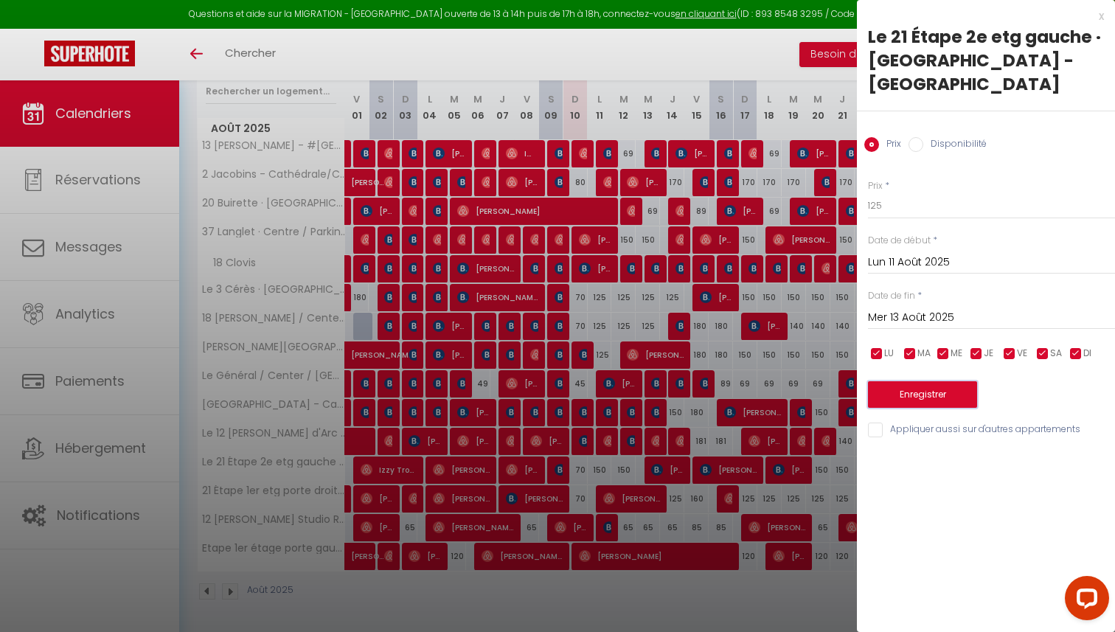
click at [954, 396] on button "Enregistrer" at bounding box center [922, 394] width 109 height 27
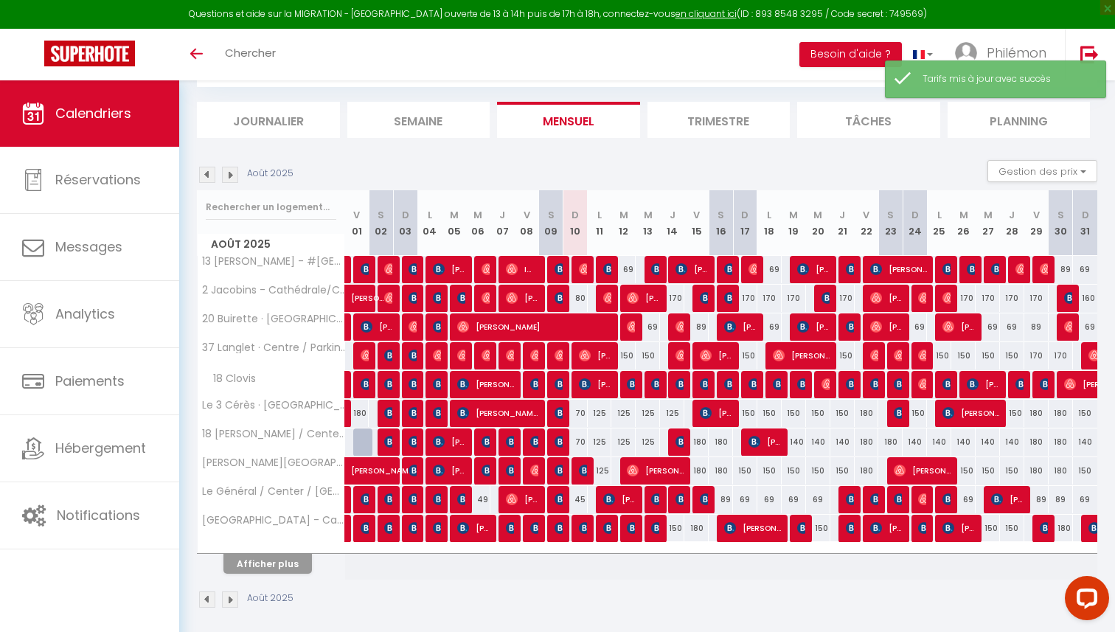
scroll to position [88, 0]
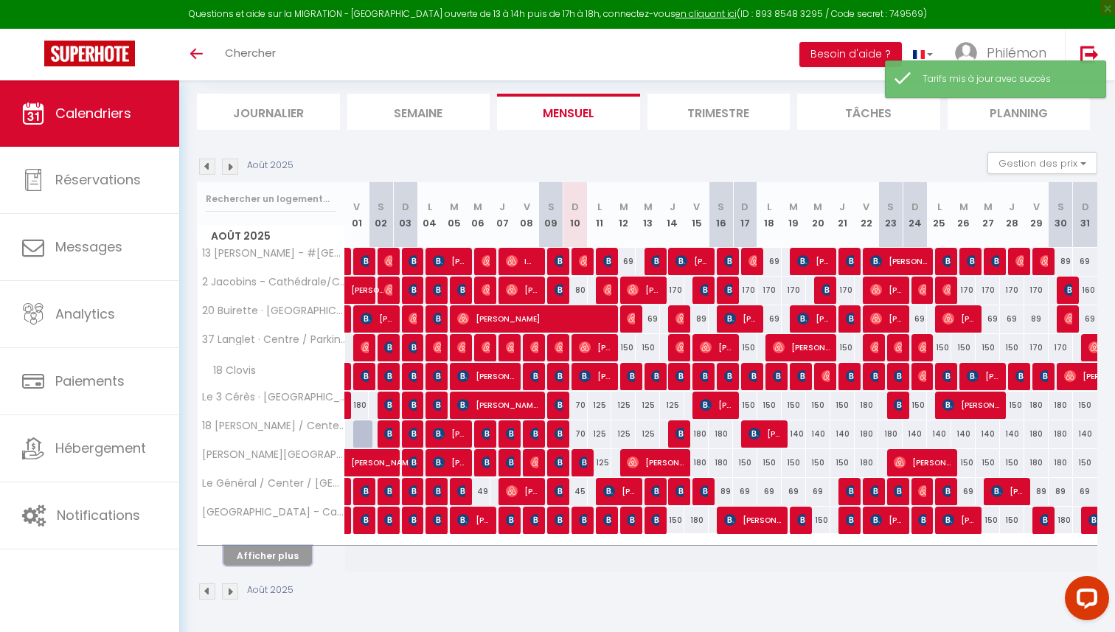
click at [292, 555] on button "Afficher plus" at bounding box center [267, 556] width 88 height 20
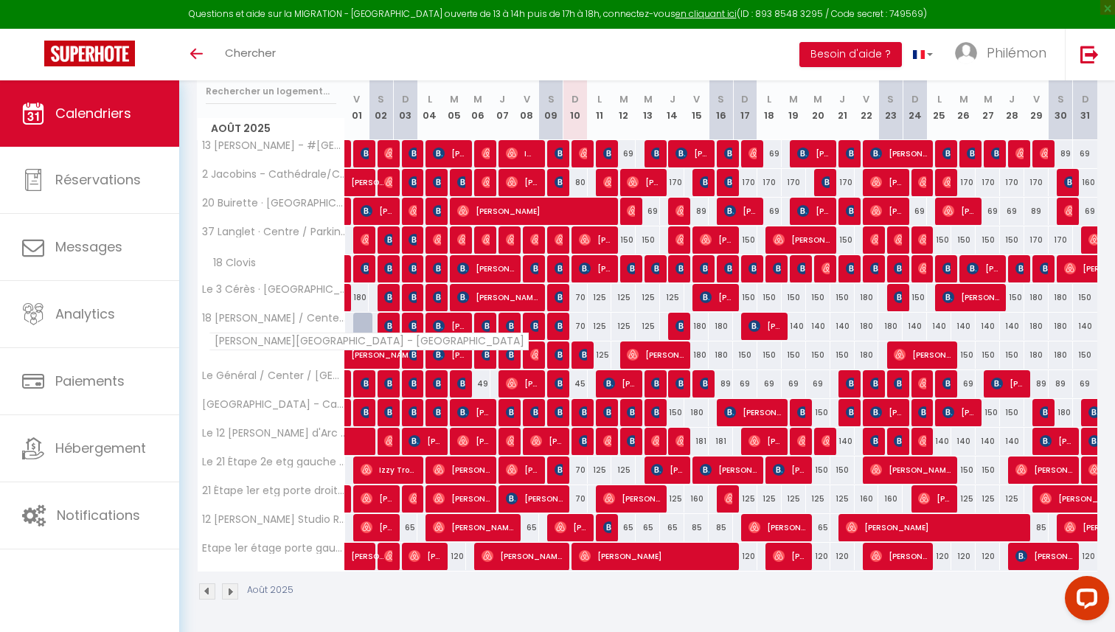
scroll to position [0, 0]
